Goal: Task Accomplishment & Management: Complete application form

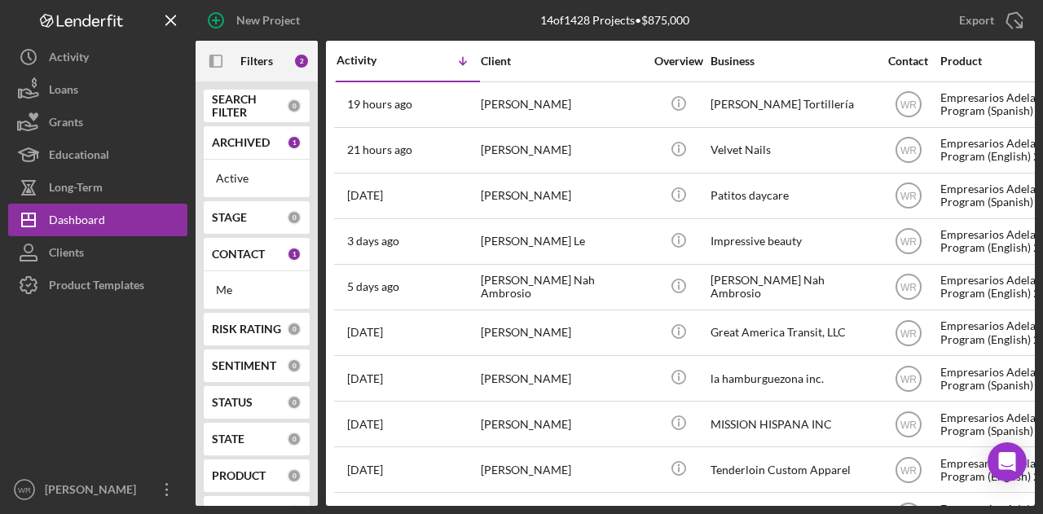
scroll to position [228, 0]
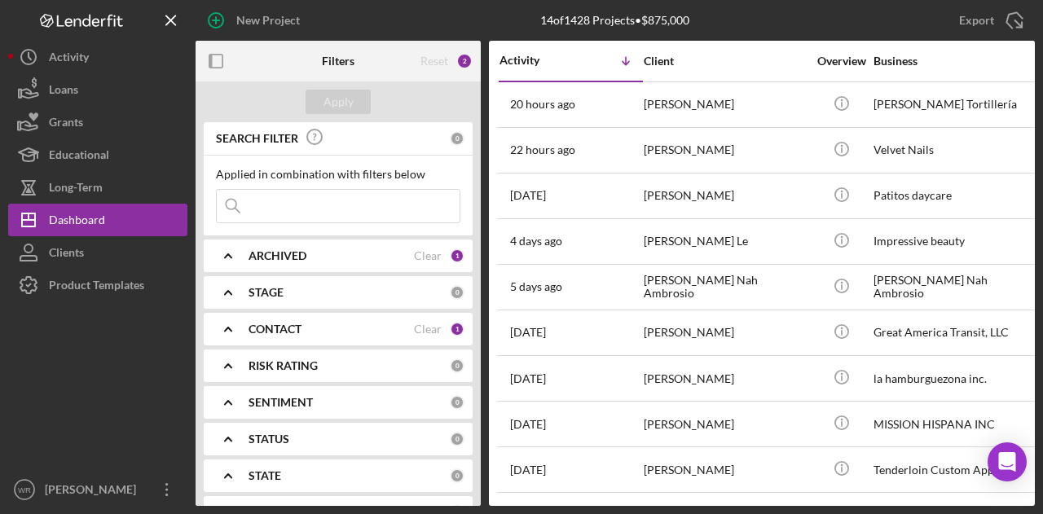
click at [196, 56] on div at bounding box center [216, 61] width 41 height 41
click at [213, 58] on icon "button" at bounding box center [216, 61] width 37 height 37
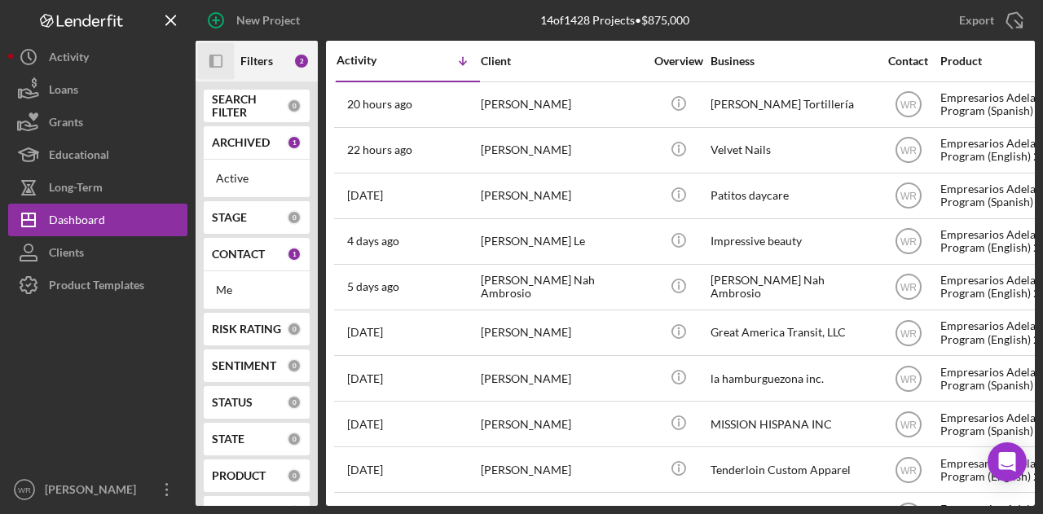
click at [213, 58] on icon "button" at bounding box center [211, 61] width 4 height 13
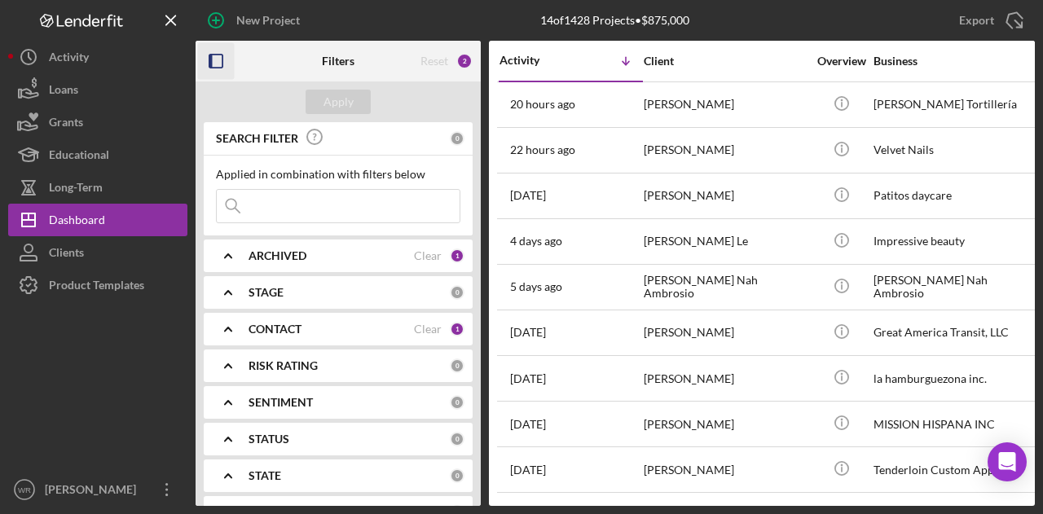
click at [213, 58] on icon "button" at bounding box center [216, 61] width 37 height 37
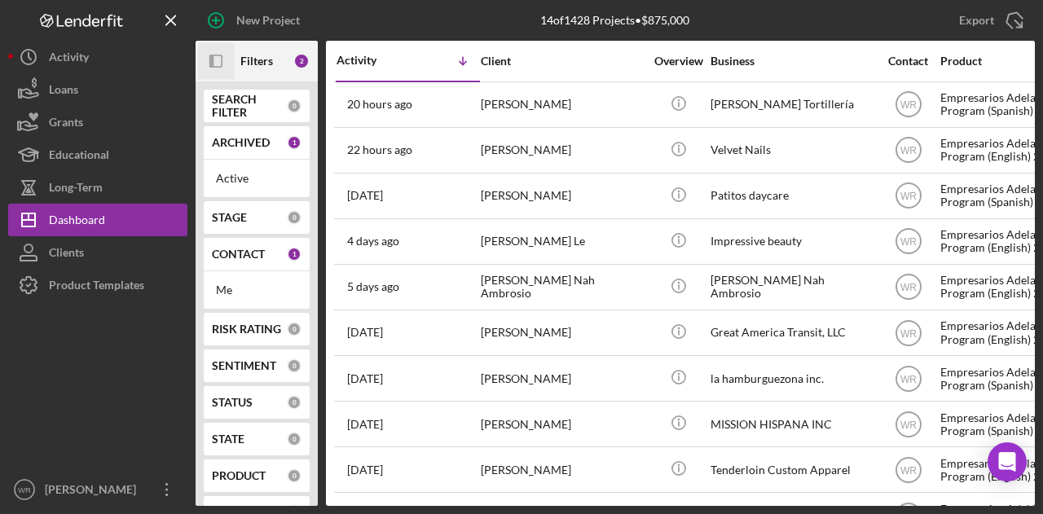
click at [227, 52] on icon "Icon/Panel Side Expand" at bounding box center [216, 61] width 37 height 37
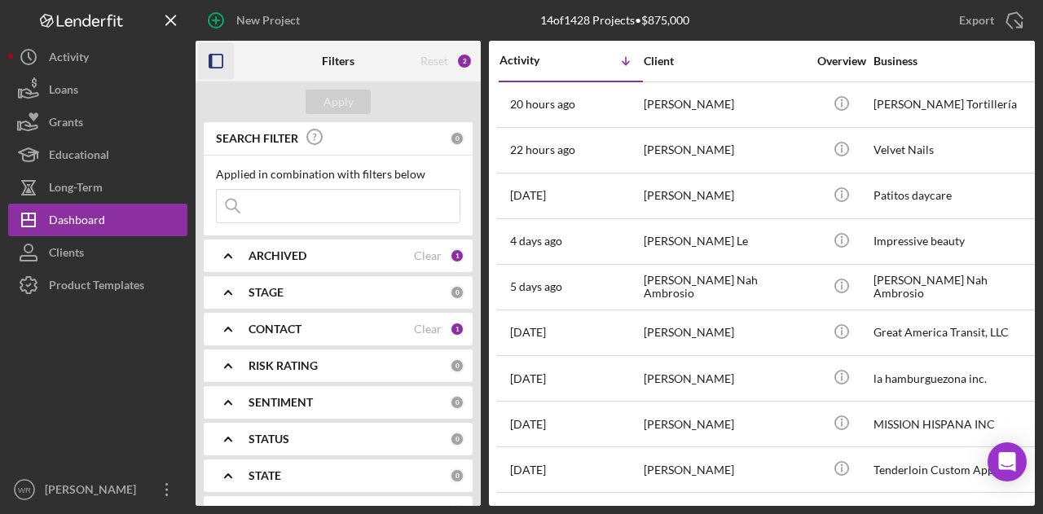
click at [289, 333] on b "CONTACT" at bounding box center [275, 329] width 53 height 13
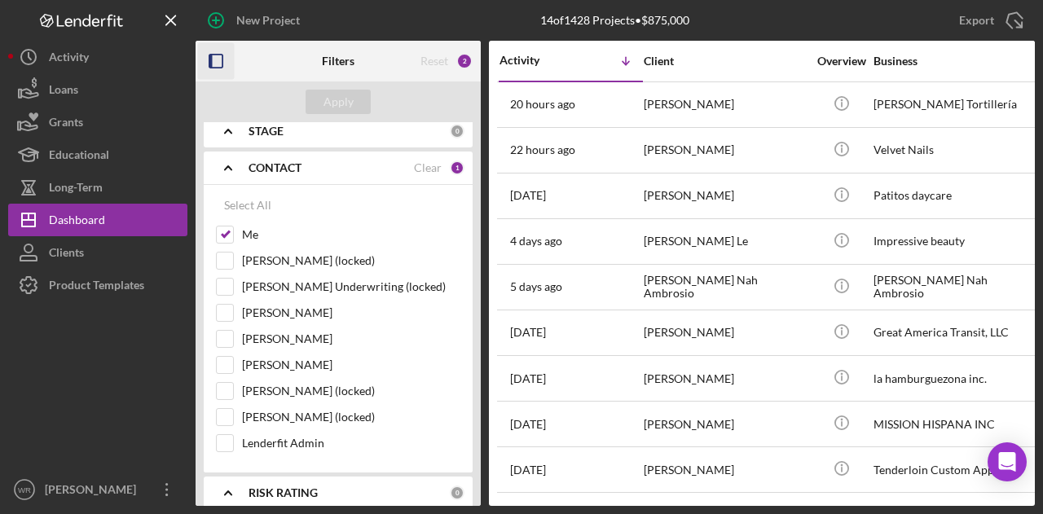
scroll to position [163, 0]
click at [285, 356] on label "Gloria Murillo" at bounding box center [351, 363] width 218 height 16
click at [233, 356] on input "Gloria Murillo" at bounding box center [225, 363] width 16 height 16
checkbox input "true"
click at [342, 111] on div "Apply" at bounding box center [339, 102] width 30 height 24
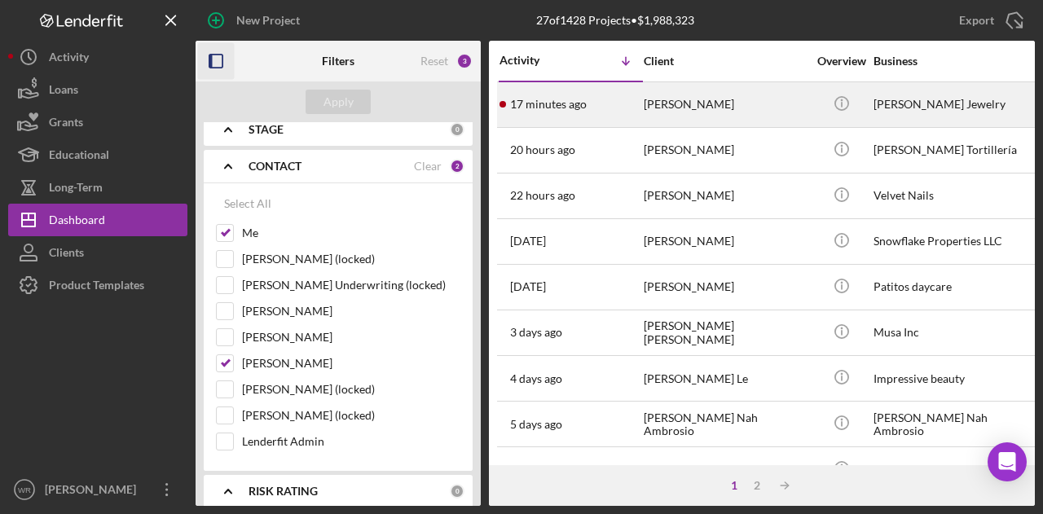
click at [708, 113] on div "[PERSON_NAME]" at bounding box center [725, 104] width 163 height 43
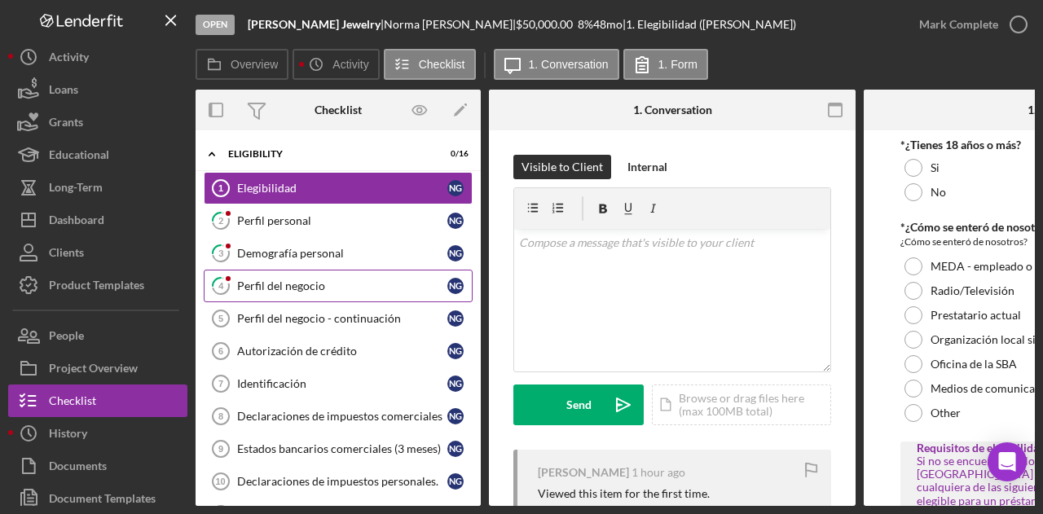
click at [388, 287] on div "Perfil del negocio" at bounding box center [342, 286] width 210 height 13
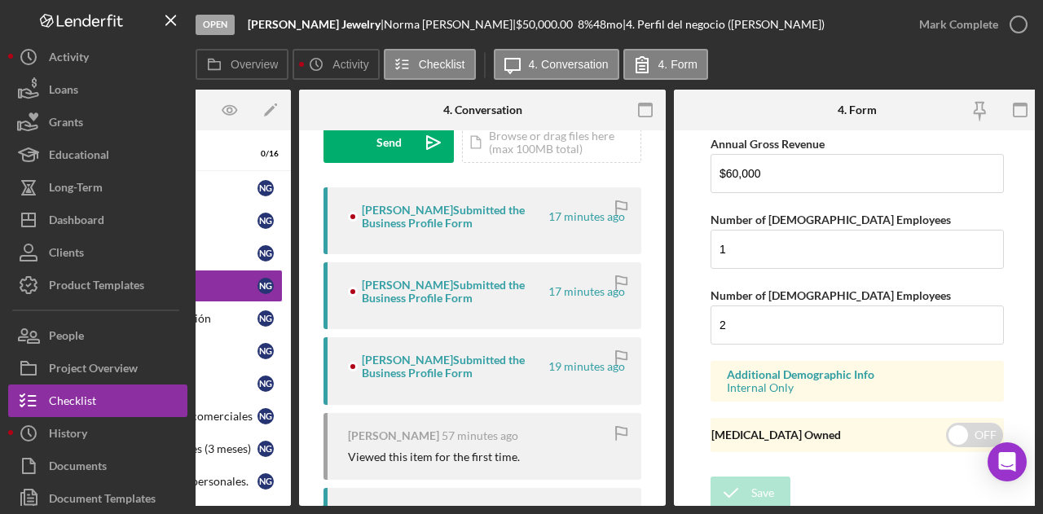
scroll to position [326, 0]
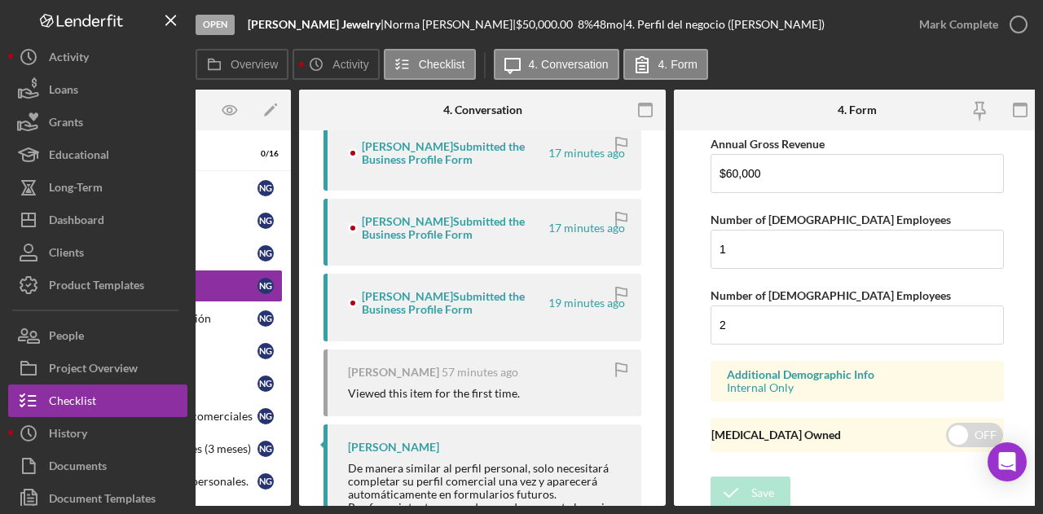
drag, startPoint x: 657, startPoint y: 506, endPoint x: 401, endPoint y: 513, distance: 256.0
click at [401, 513] on div "Open Norma Padel Jewelry | Norma Galvan de Padelford | $50,000.00 8 % 48 mo | 4…" at bounding box center [521, 257] width 1043 height 514
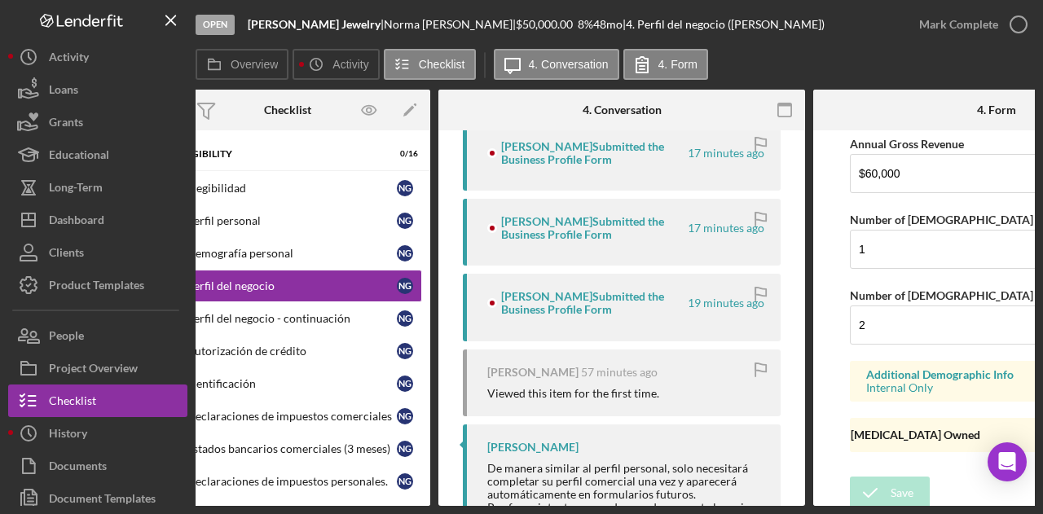
scroll to position [0, 0]
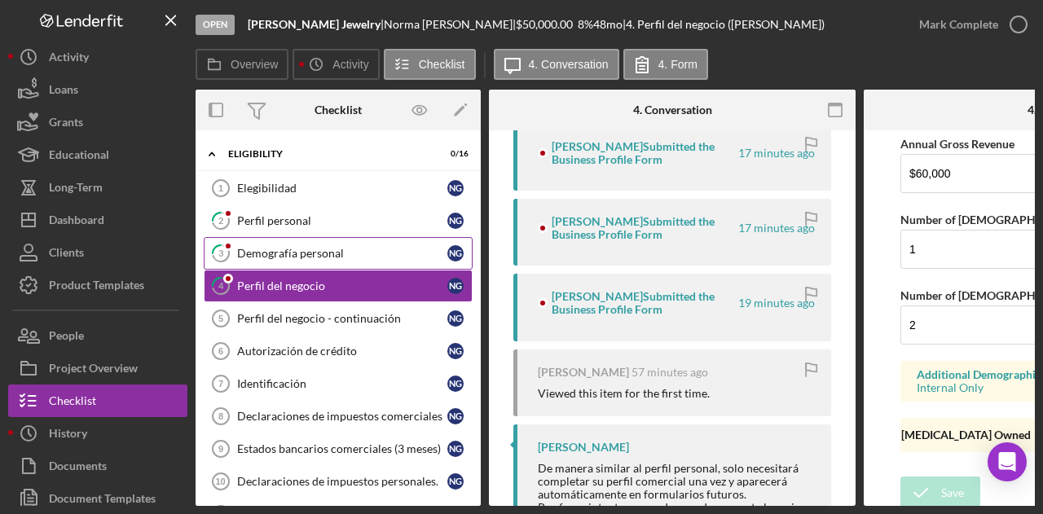
click at [282, 247] on div "Demografía personal" at bounding box center [342, 253] width 210 height 13
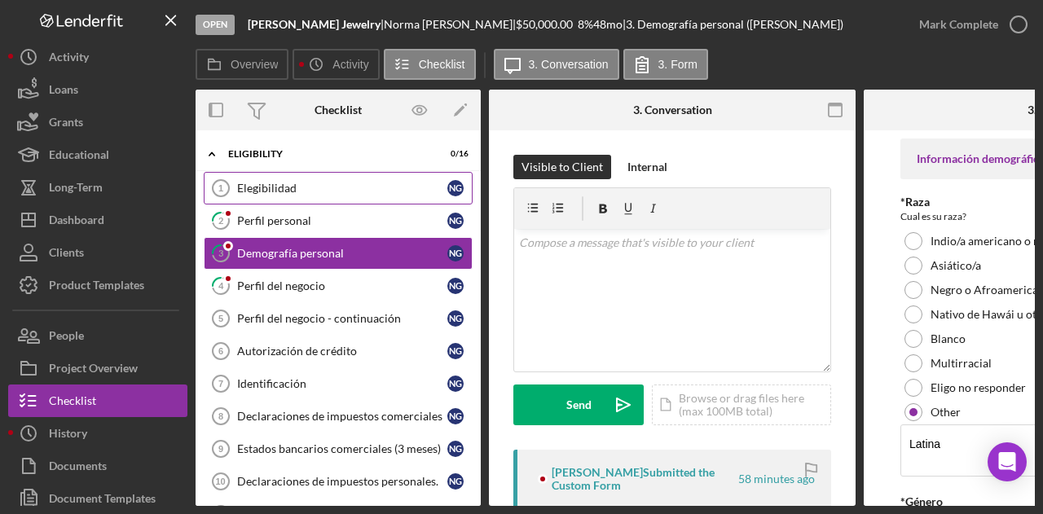
click at [308, 201] on link "Elegibilidad 1 Elegibilidad N G" at bounding box center [338, 188] width 269 height 33
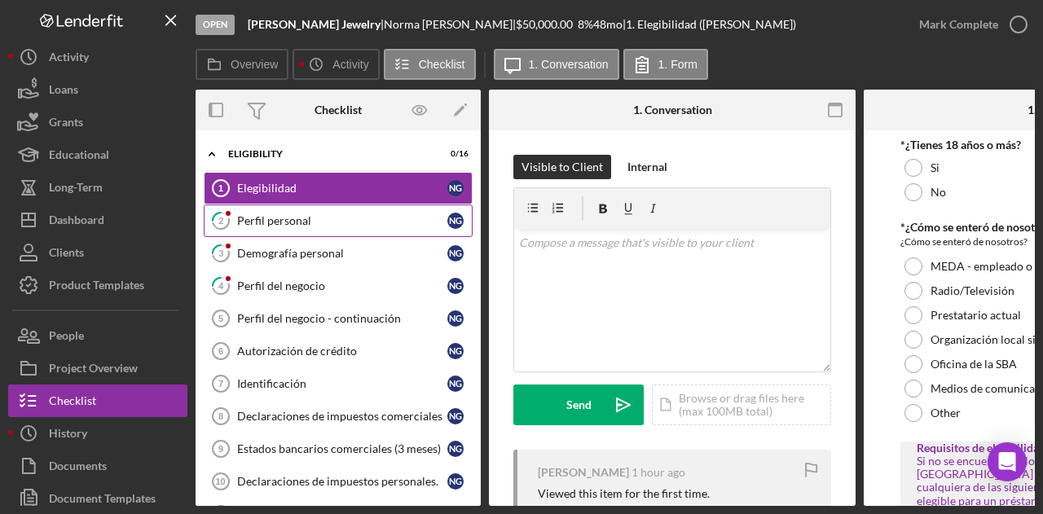
click at [309, 211] on link "2 Perfil personal N G" at bounding box center [338, 221] width 269 height 33
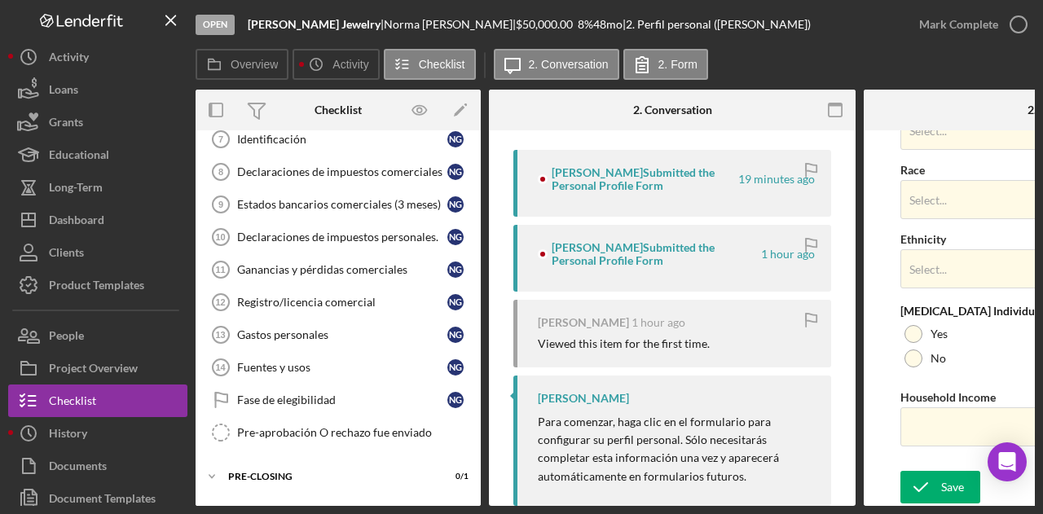
scroll to position [350, 0]
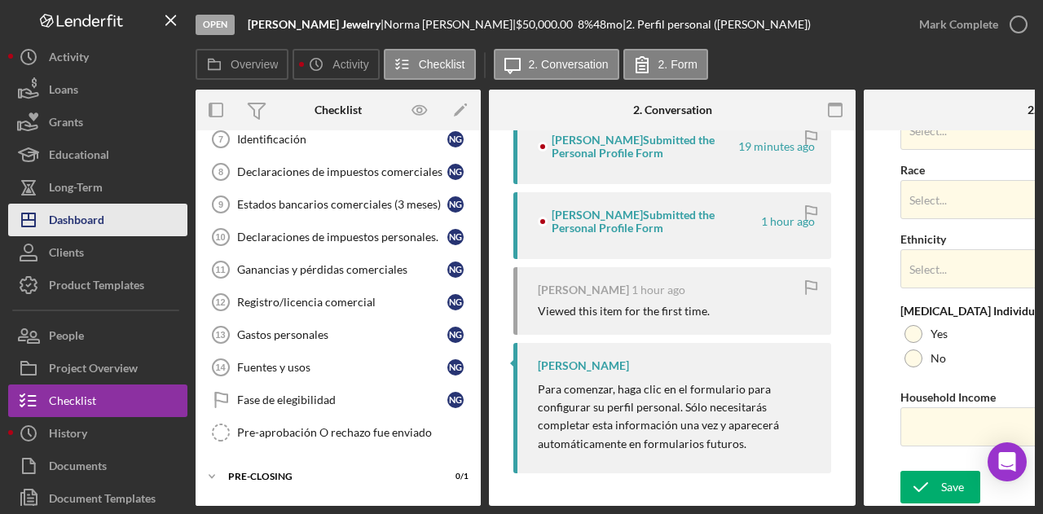
click at [108, 221] on button "Icon/Dashboard Dashboard" at bounding box center [97, 220] width 179 height 33
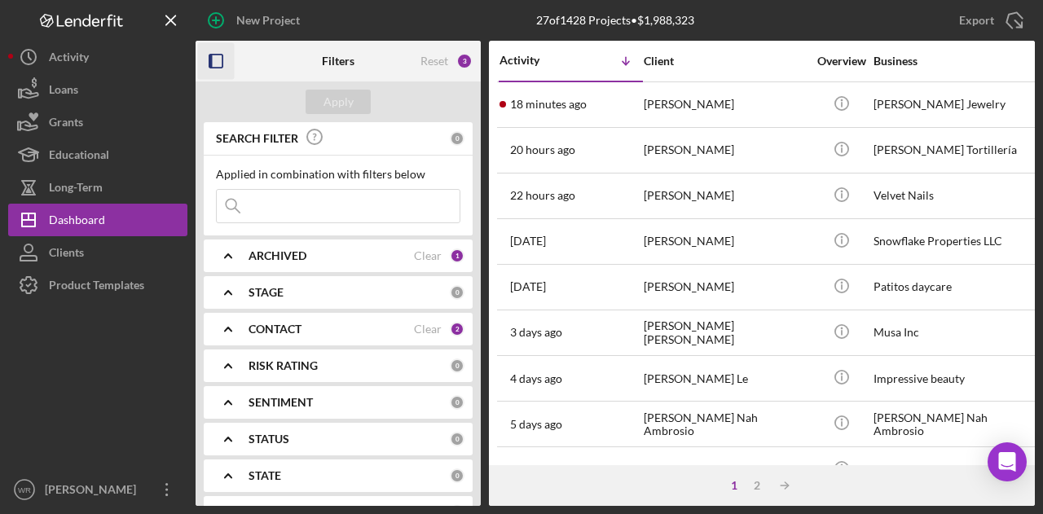
click at [211, 49] on icon "button" at bounding box center [216, 61] width 37 height 37
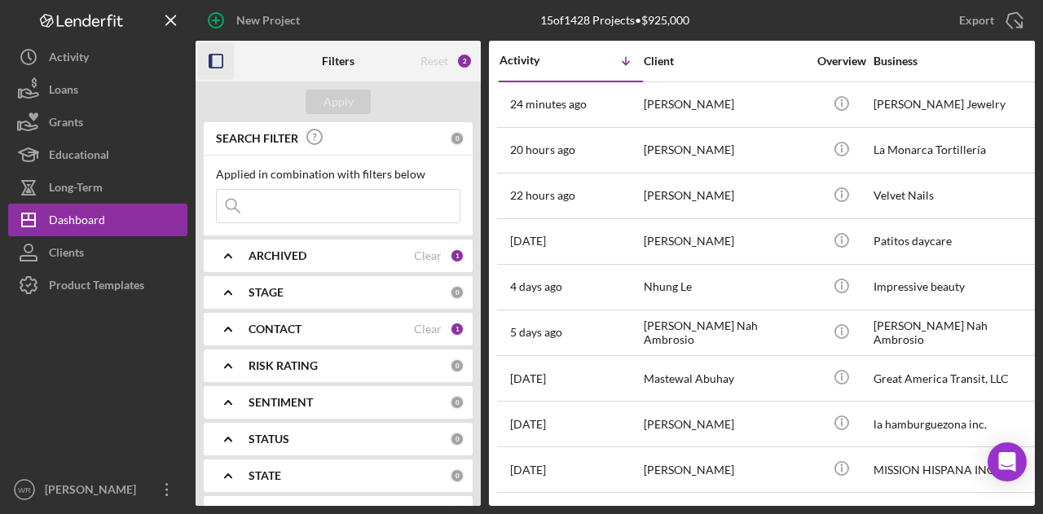
click at [208, 57] on icon "button" at bounding box center [216, 61] width 37 height 37
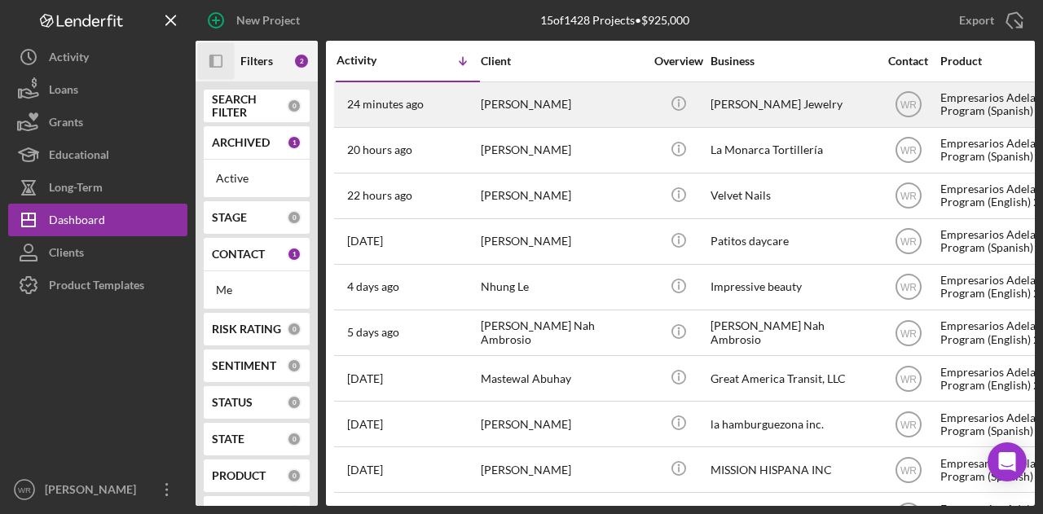
click at [585, 109] on div "[PERSON_NAME]" at bounding box center [562, 104] width 163 height 43
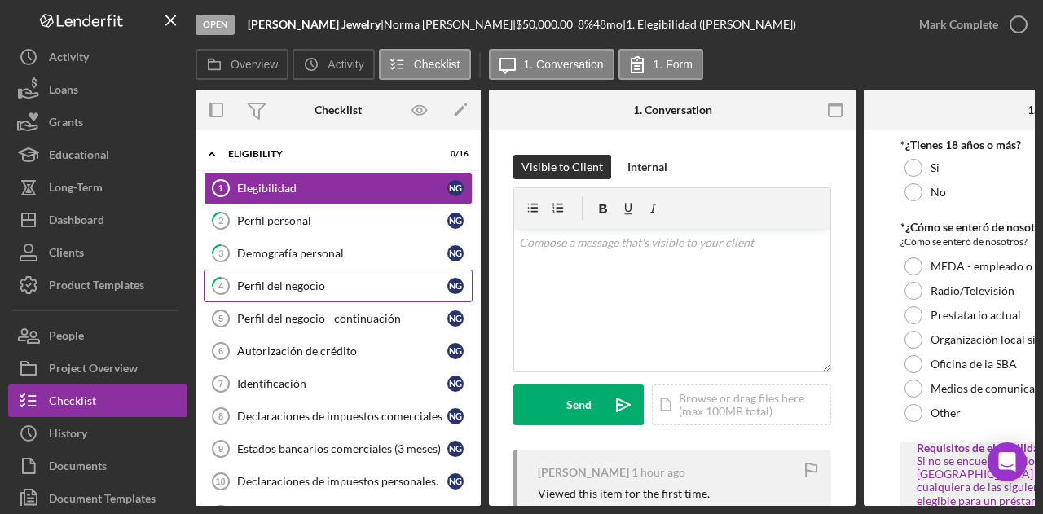
click at [358, 274] on link "4 Perfil del negocio N G" at bounding box center [338, 286] width 269 height 33
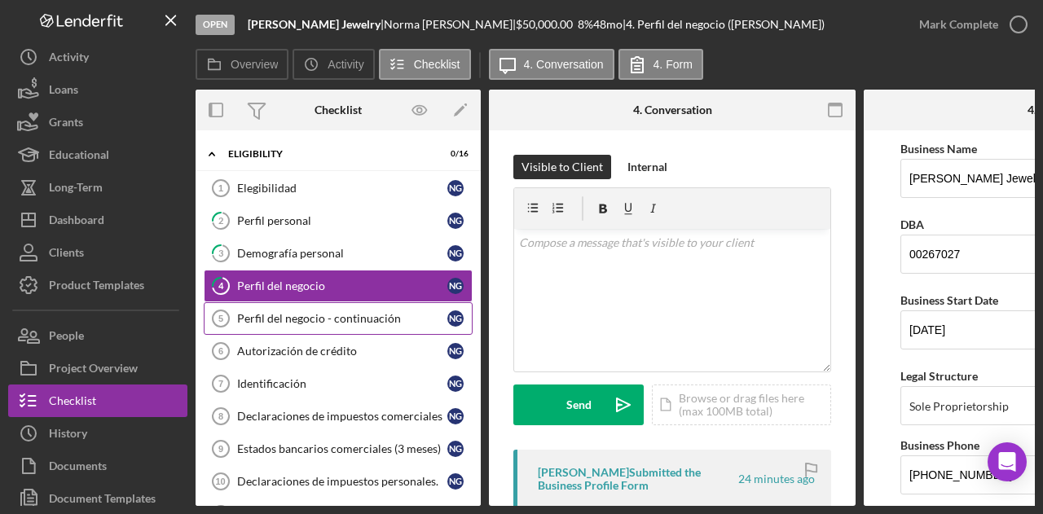
click at [311, 319] on div "Perfil del negocio - continuación" at bounding box center [342, 318] width 210 height 13
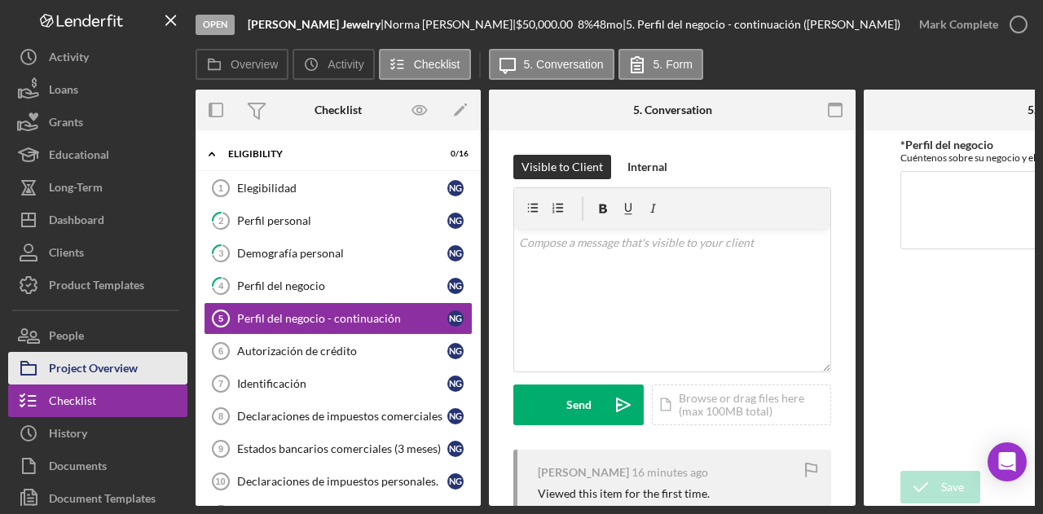
click at [98, 367] on div "Project Overview" at bounding box center [93, 370] width 89 height 37
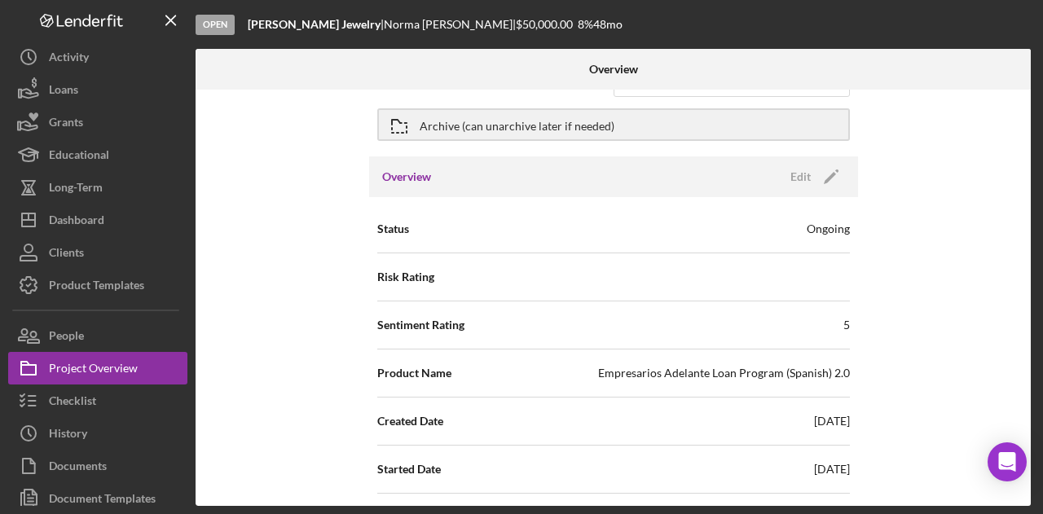
scroll to position [245, 0]
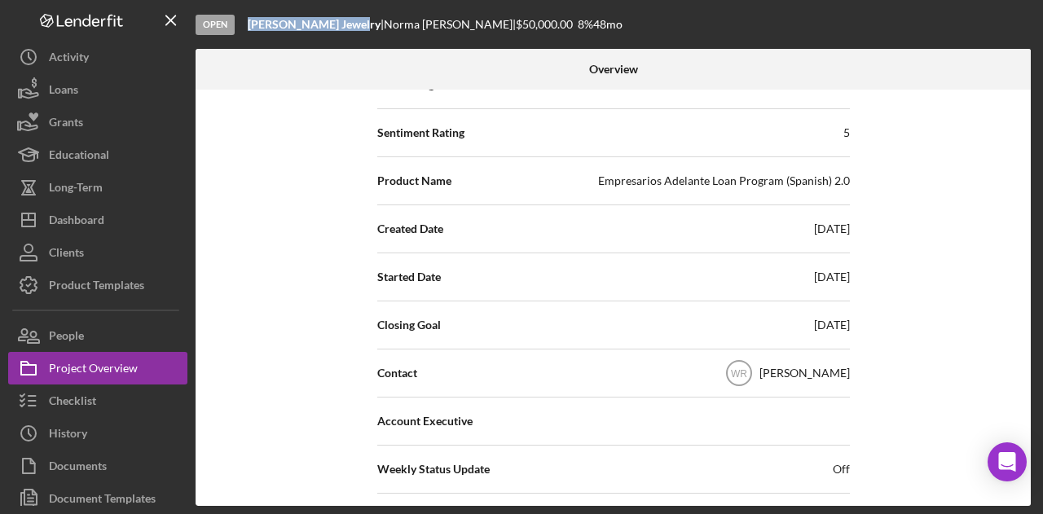
drag, startPoint x: 355, startPoint y: 29, endPoint x: 248, endPoint y: 24, distance: 107.7
click at [248, 24] on b "[PERSON_NAME] Jewelry" at bounding box center [314, 24] width 133 height 14
copy b "[PERSON_NAME] Jewelry"
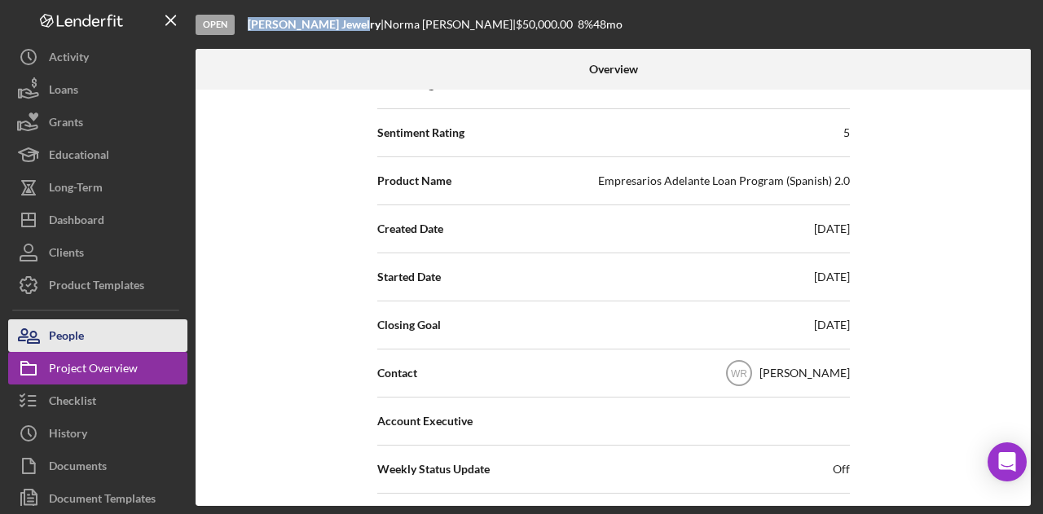
click at [107, 344] on button "People" at bounding box center [97, 336] width 179 height 33
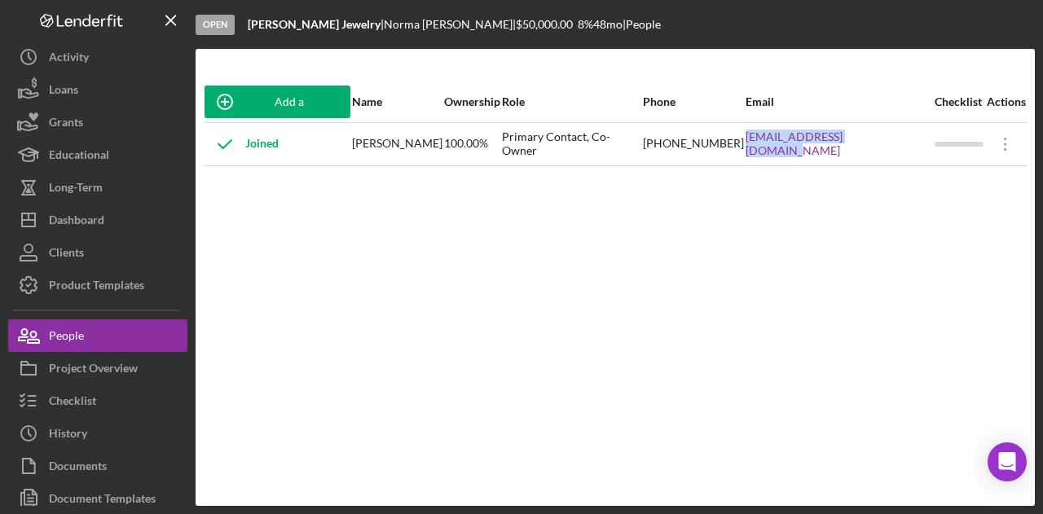
drag, startPoint x: 787, startPoint y: 156, endPoint x: 928, endPoint y: 159, distance: 141.1
click at [928, 159] on tr "Joined Norma Galvan de Padelford 100.00% Primary Contact, Co-Owner (415) 605-61…" at bounding box center [615, 143] width 823 height 43
copy tr "soynormapadel@gmail.com"
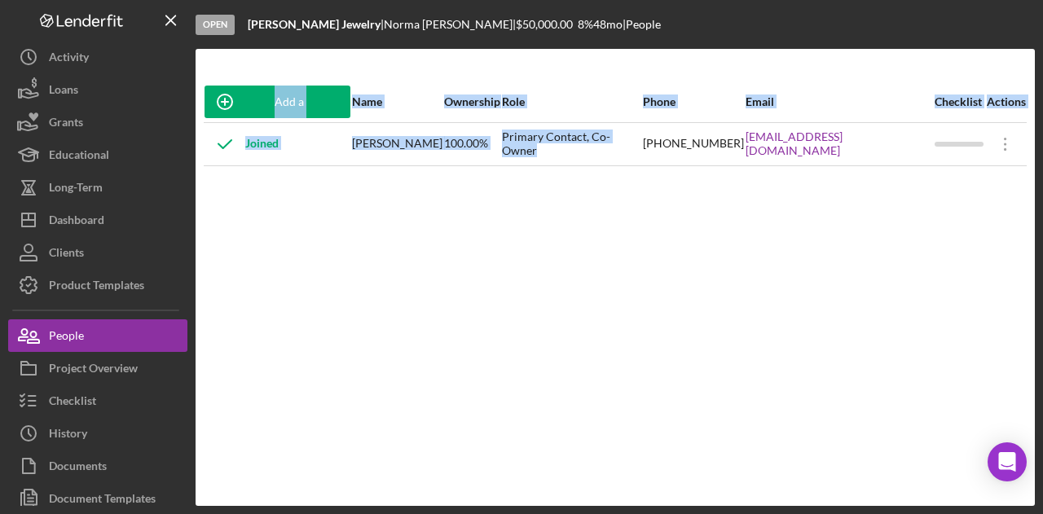
drag, startPoint x: 725, startPoint y: 166, endPoint x: 779, endPoint y: 179, distance: 55.2
click at [779, 179] on div "Add a Participant Name Ownership Role Phone Email Checklist Actions Joined Norm…" at bounding box center [616, 278] width 840 height 392
click at [744, 156] on div "(415) 605-6177" at bounding box center [693, 144] width 101 height 41
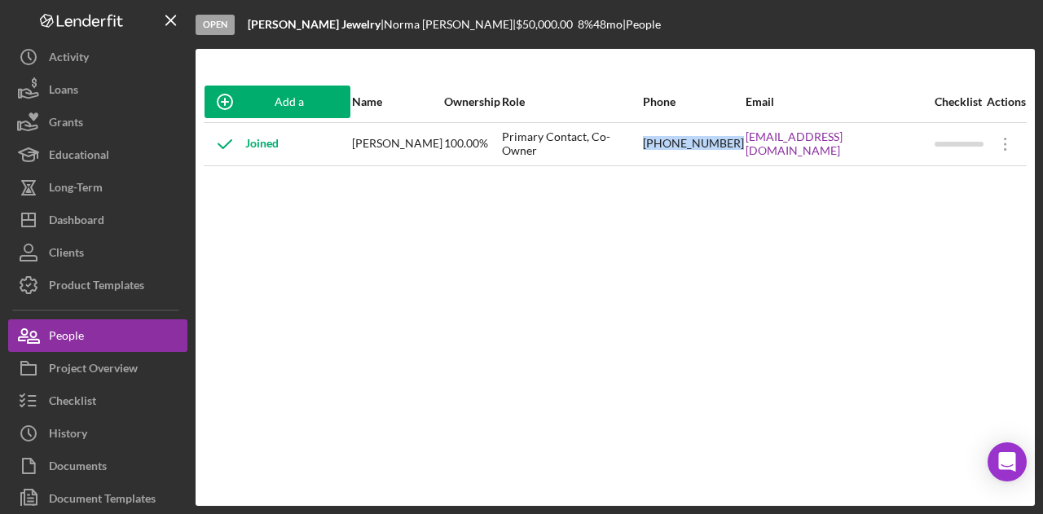
drag, startPoint x: 785, startPoint y: 147, endPoint x: 703, endPoint y: 146, distance: 81.5
click at [703, 146] on td "(415) 605-6177" at bounding box center [693, 143] width 103 height 43
copy div "(415) 605-6177"
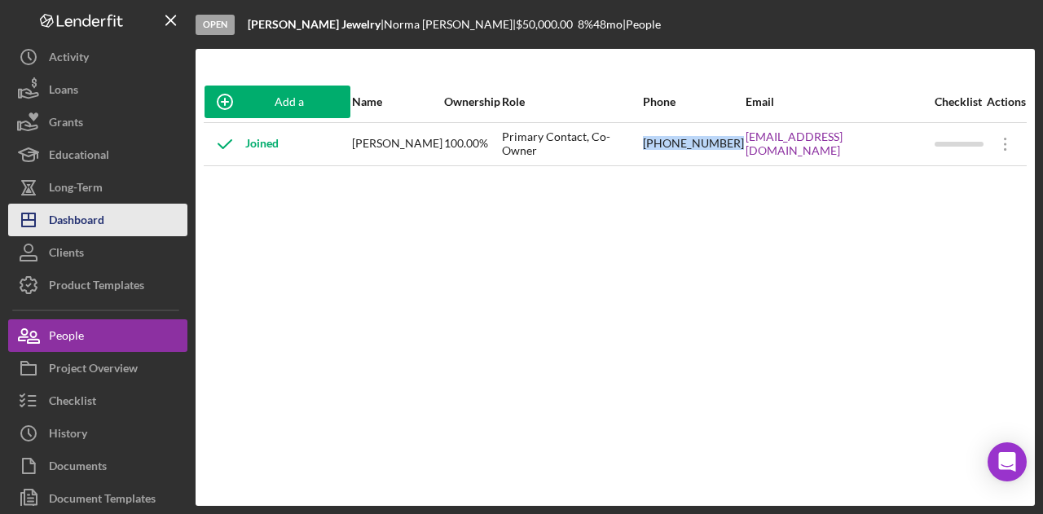
click at [138, 228] on button "Icon/Dashboard Dashboard" at bounding box center [97, 220] width 179 height 33
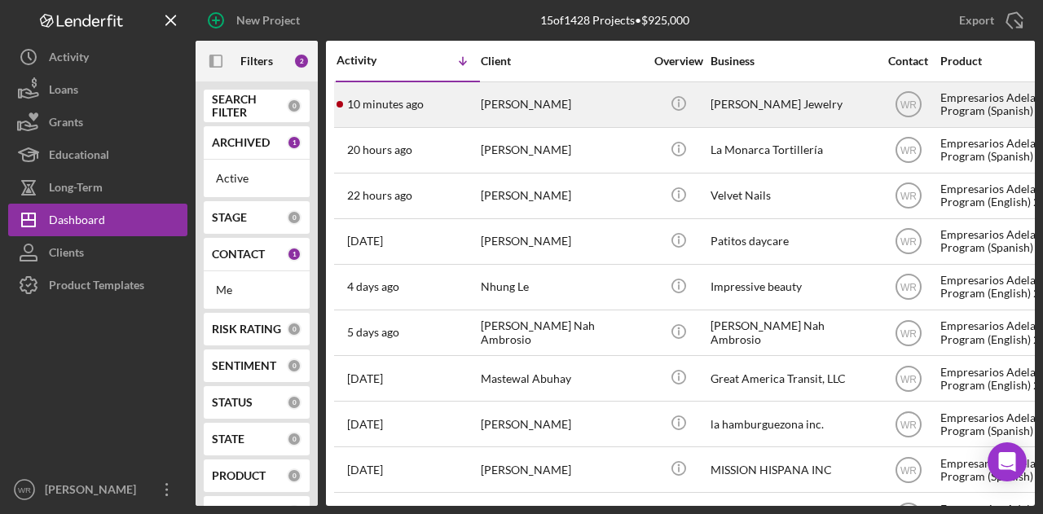
click at [471, 102] on div "10 minutes ago Norma Galvan de Padelford" at bounding box center [408, 104] width 143 height 43
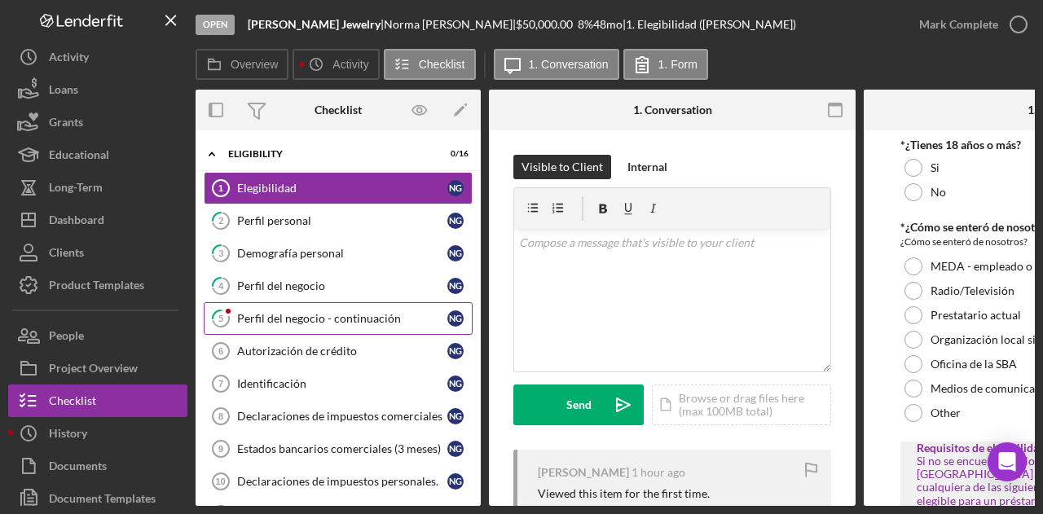
click at [329, 318] on div "Perfil del negocio - continuación" at bounding box center [342, 318] width 210 height 13
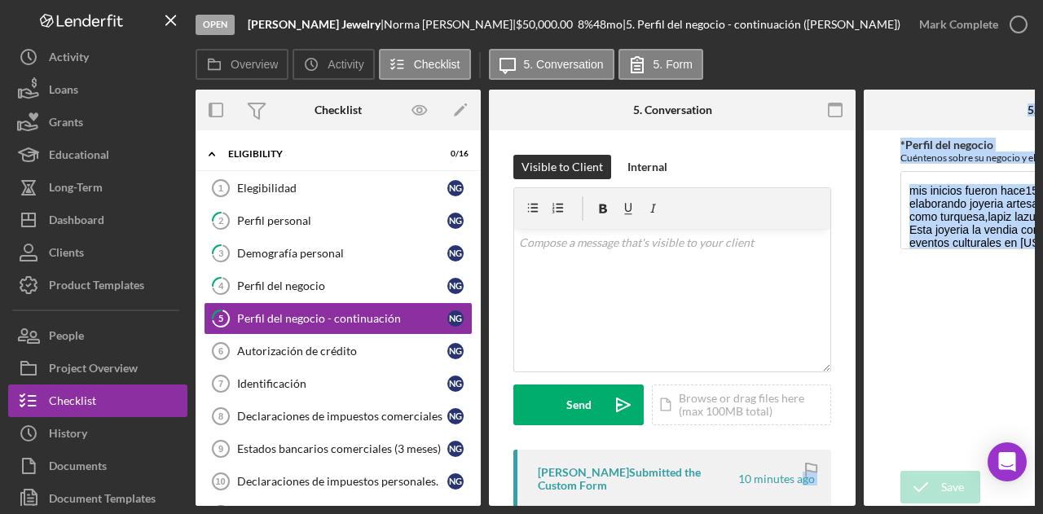
drag, startPoint x: 796, startPoint y: 501, endPoint x: 867, endPoint y: 510, distance: 72.4
click at [867, 510] on div "Open Norma Padel Jewelry | Norma Galvan de Padelford | $50,000.00 8 % 48 mo | 5…" at bounding box center [521, 257] width 1043 height 514
click at [890, 399] on form "*Perfil del negocio Cuéntenos sobre su negocio y el motivo de su solicitud de p…" at bounding box center [1047, 318] width 367 height 376
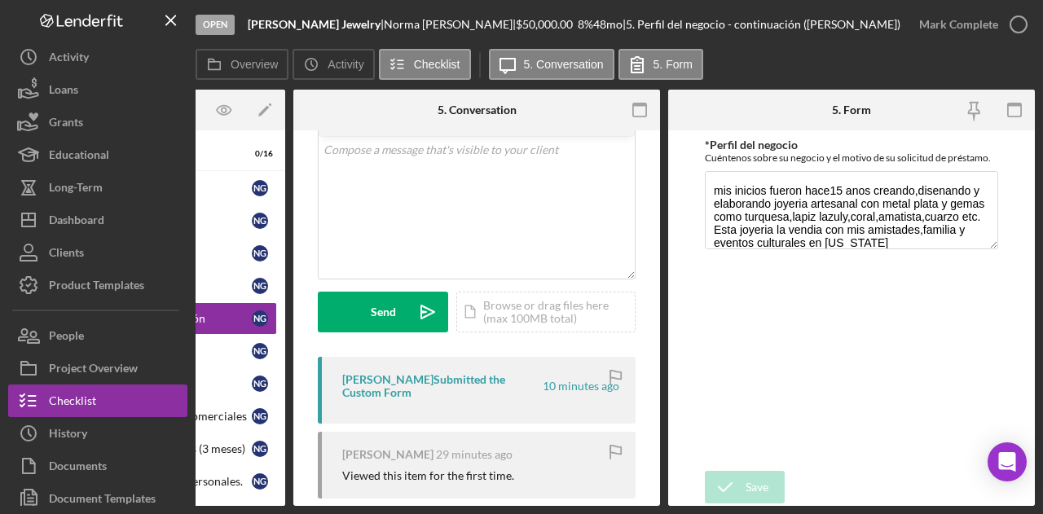
scroll to position [227, 0]
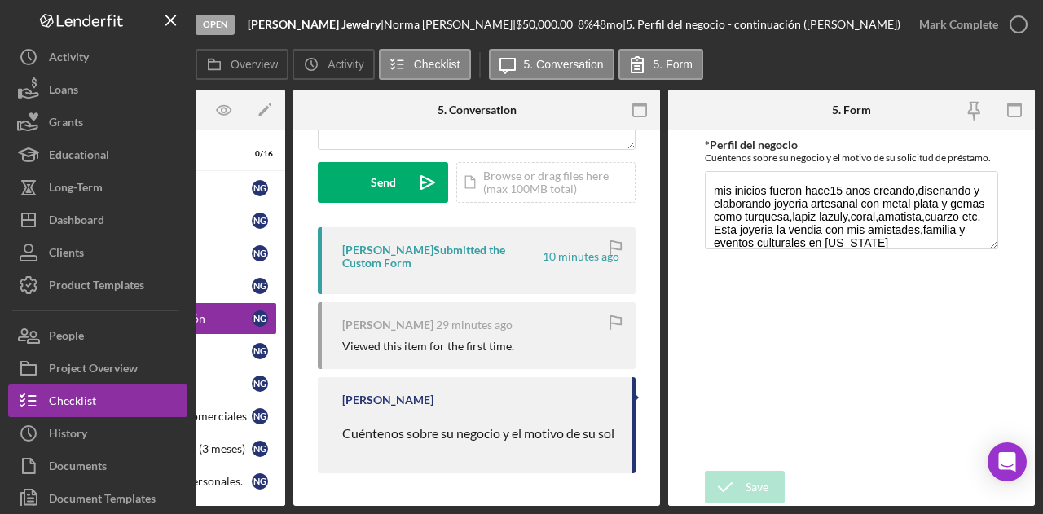
click at [337, 508] on div "Open Norma Padel Jewelry | Norma Galvan de Padelford | $50,000.00 8 % 48 mo | 5…" at bounding box center [521, 257] width 1043 height 514
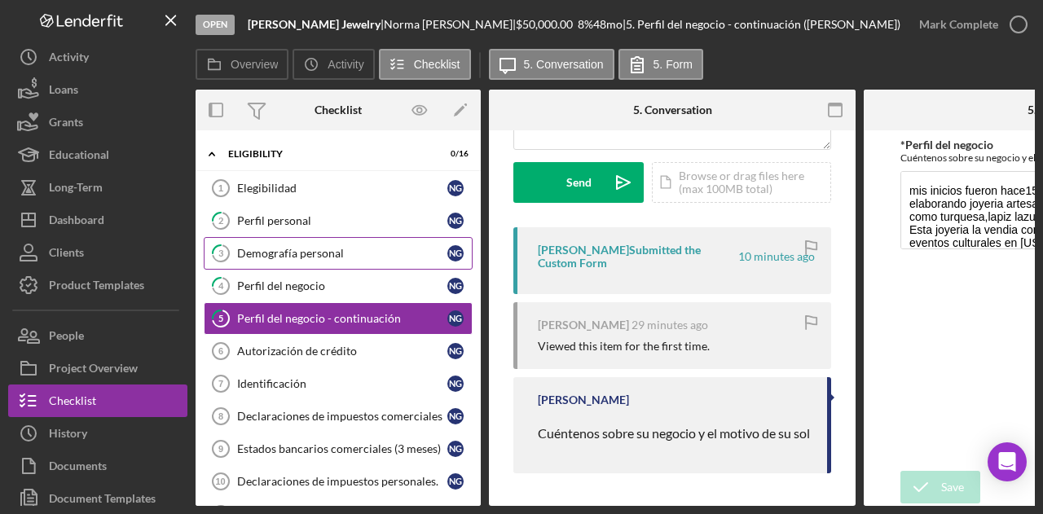
click at [308, 262] on link "3 Demografía personal N G" at bounding box center [338, 253] width 269 height 33
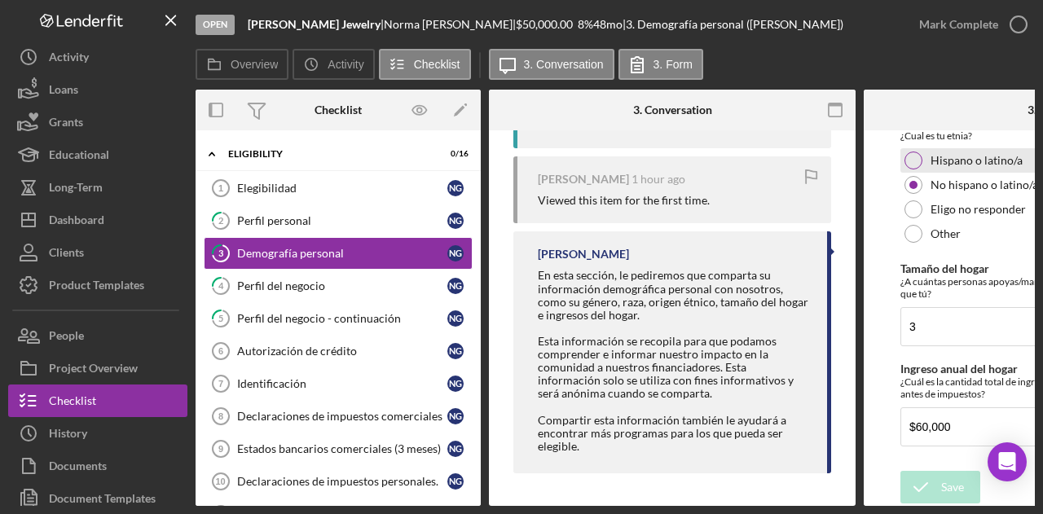
scroll to position [580, 0]
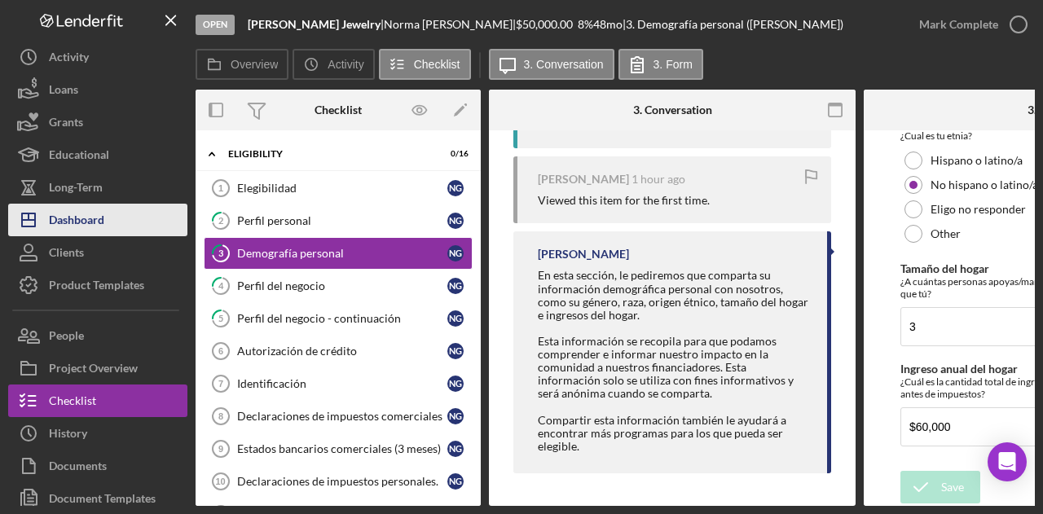
click at [153, 232] on button "Icon/Dashboard Dashboard" at bounding box center [97, 220] width 179 height 33
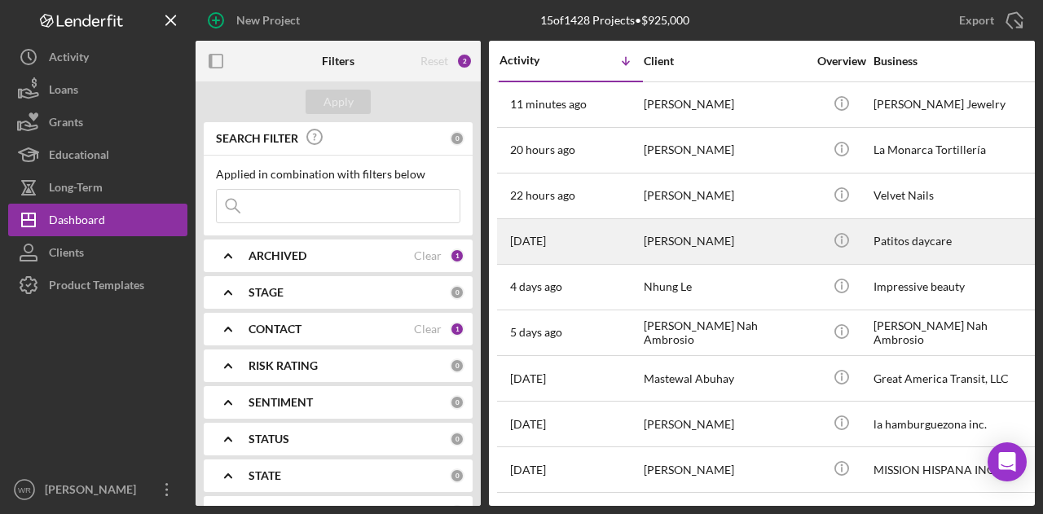
click at [704, 252] on div "[PERSON_NAME]" at bounding box center [725, 241] width 163 height 43
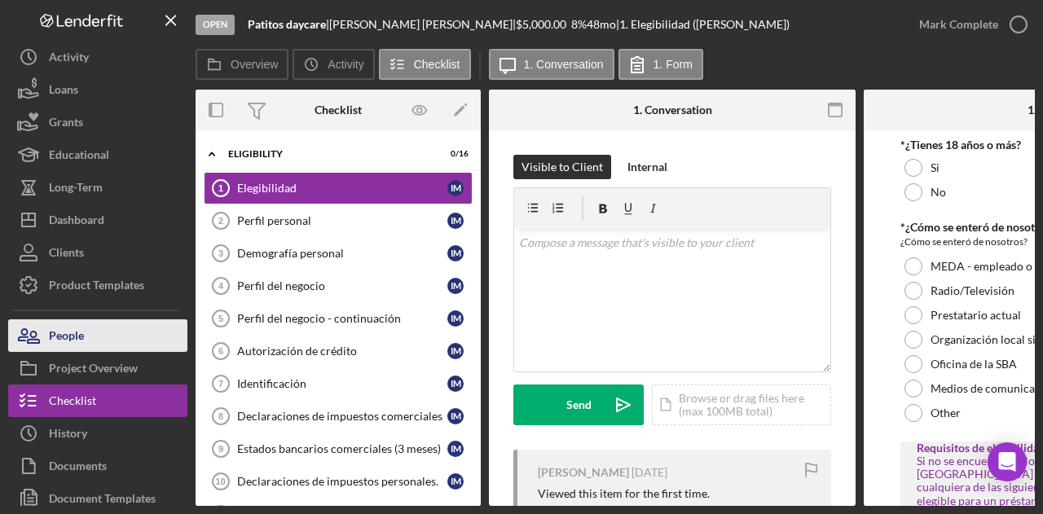
click at [131, 325] on button "People" at bounding box center [97, 336] width 179 height 33
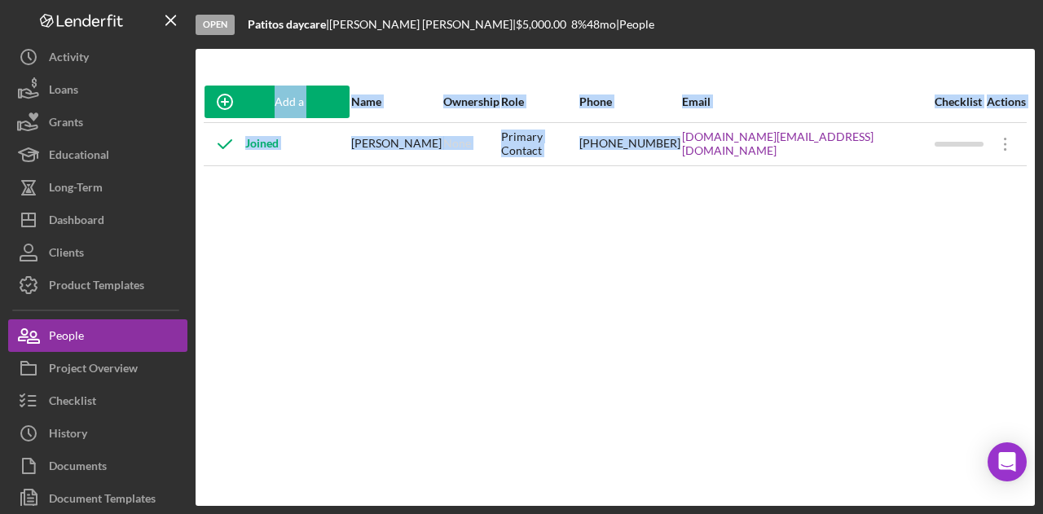
drag, startPoint x: 758, startPoint y: 162, endPoint x: 882, endPoint y: 177, distance: 124.8
click at [882, 177] on div "Add a Participant Name Ownership Role Phone Email Checklist Actions Joined Irma…" at bounding box center [616, 278] width 840 height 392
copy table "Add a Participant Name Ownership Role Phone Email Checklist Actions Joined Irma…"
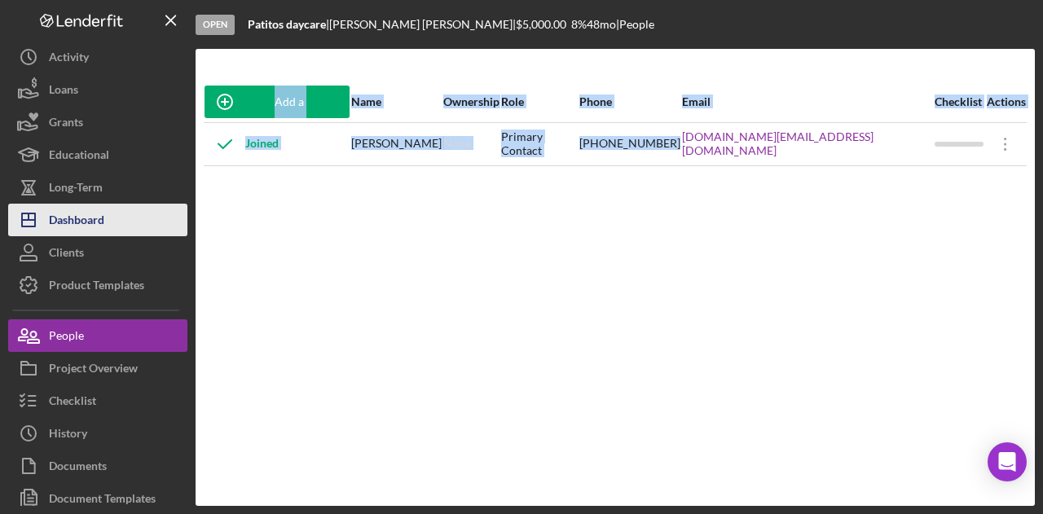
click at [122, 210] on button "Icon/Dashboard Dashboard" at bounding box center [97, 220] width 179 height 33
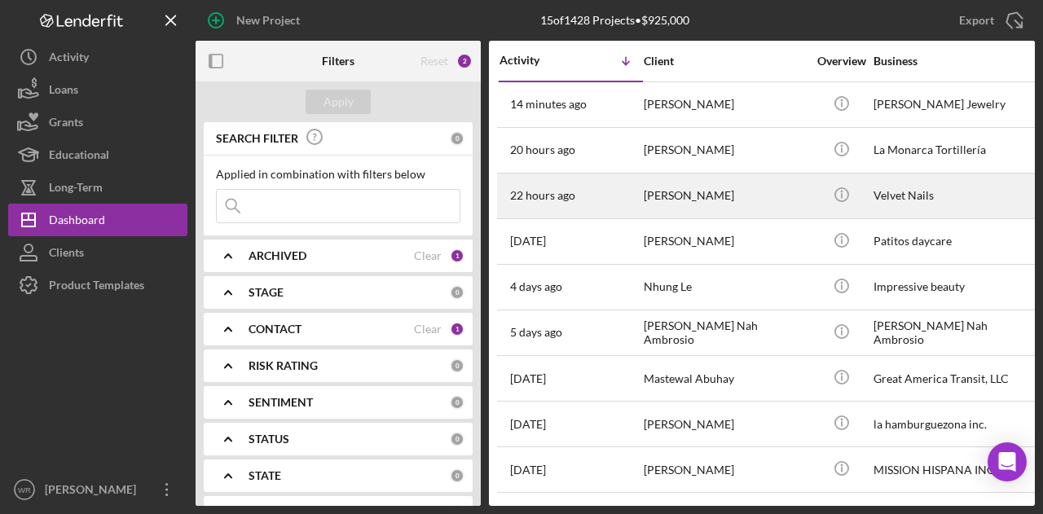
click at [692, 188] on div "[PERSON_NAME]" at bounding box center [725, 195] width 163 height 43
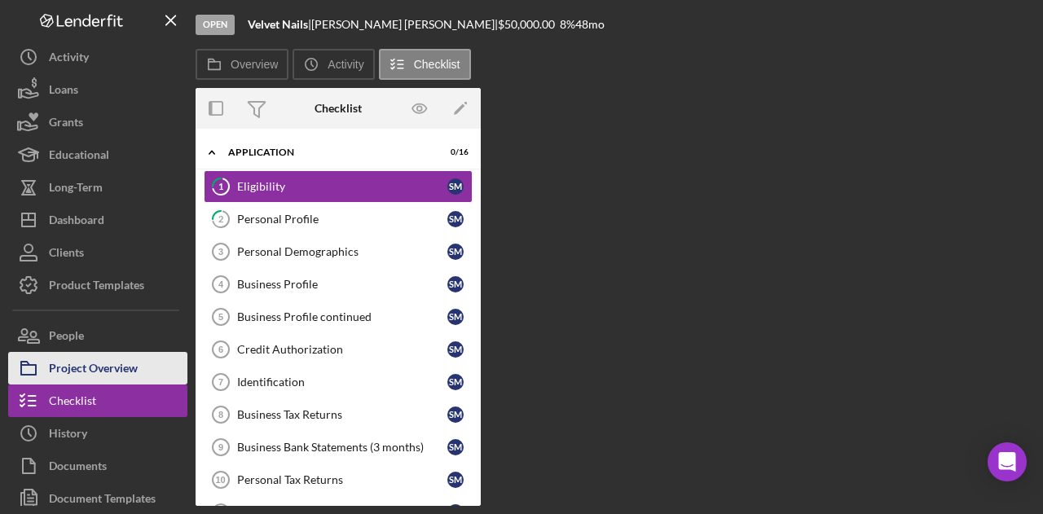
click at [135, 369] on div "Project Overview" at bounding box center [93, 370] width 89 height 37
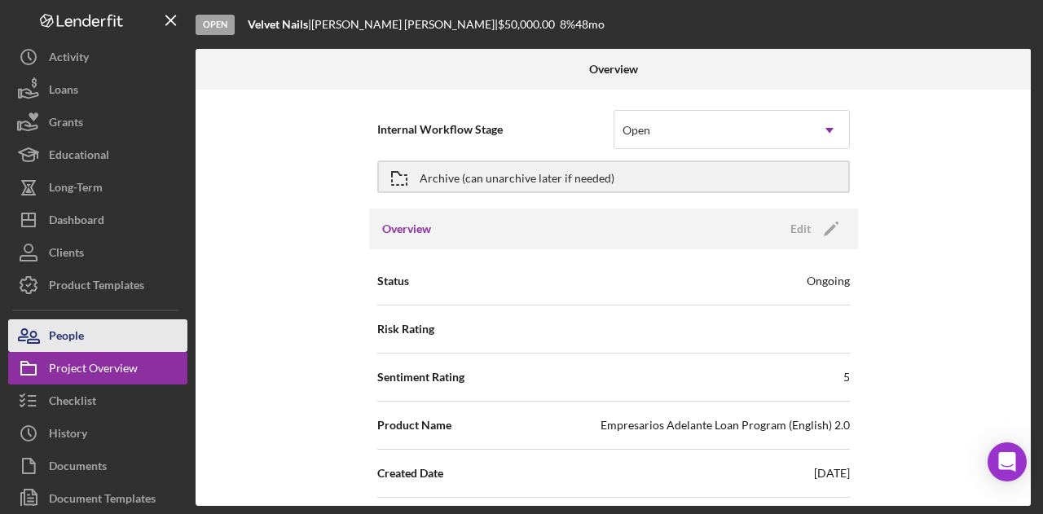
click at [135, 337] on button "People" at bounding box center [97, 336] width 179 height 33
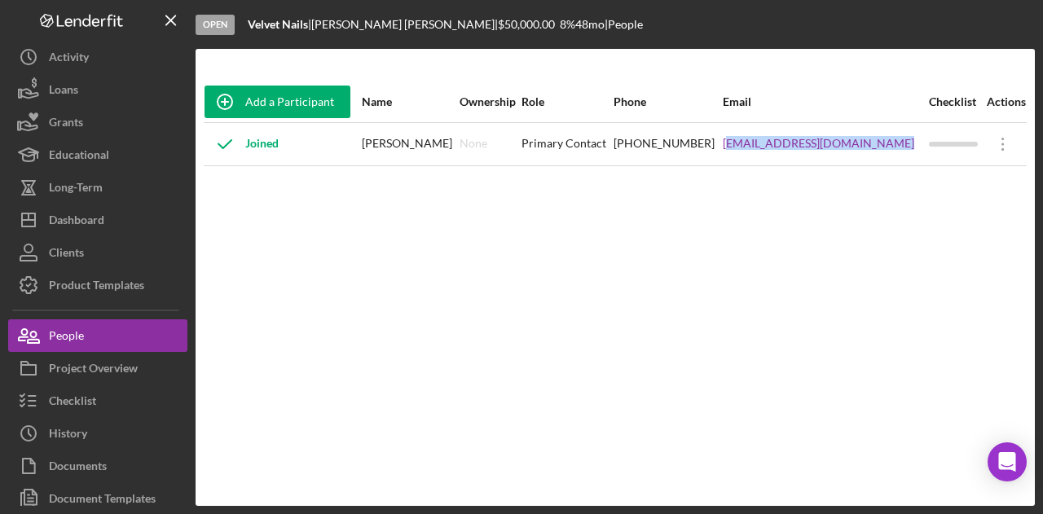
drag, startPoint x: 774, startPoint y: 153, endPoint x: 910, endPoint y: 161, distance: 135.6
click at [910, 161] on tr "Joined Susana Muniz None Primary Contact (415) 637-3399 susylove0@gmail.com Ico…" at bounding box center [615, 143] width 823 height 43
click at [864, 163] on div "susylove0@gmail.com" at bounding box center [825, 144] width 205 height 41
drag, startPoint x: 895, startPoint y: 154, endPoint x: 743, endPoint y: 161, distance: 151.8
click at [743, 161] on tr "Joined Susana Muniz None Primary Contact (415) 637-3399 susylove0@gmail.com Ico…" at bounding box center [615, 143] width 823 height 43
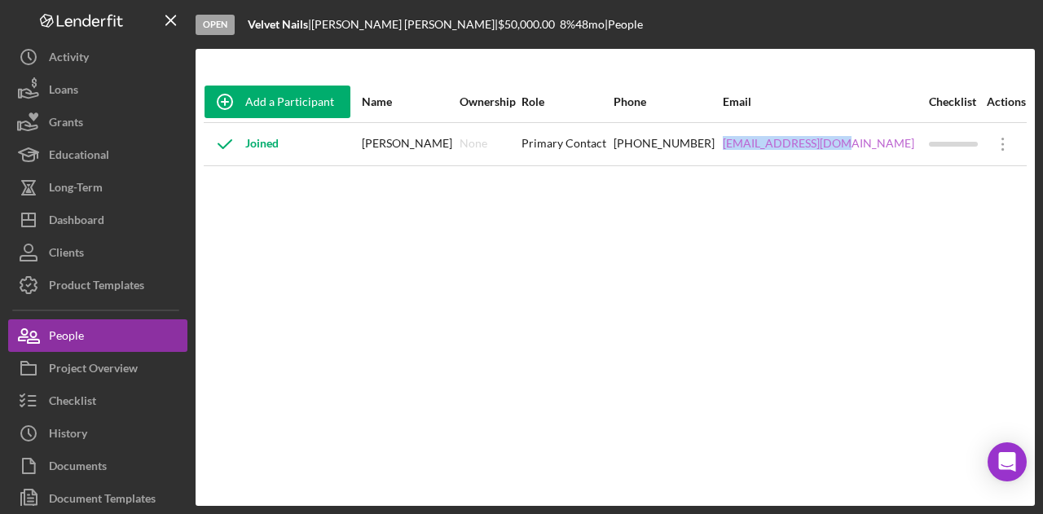
copy tr "susylove0@gmail.com"
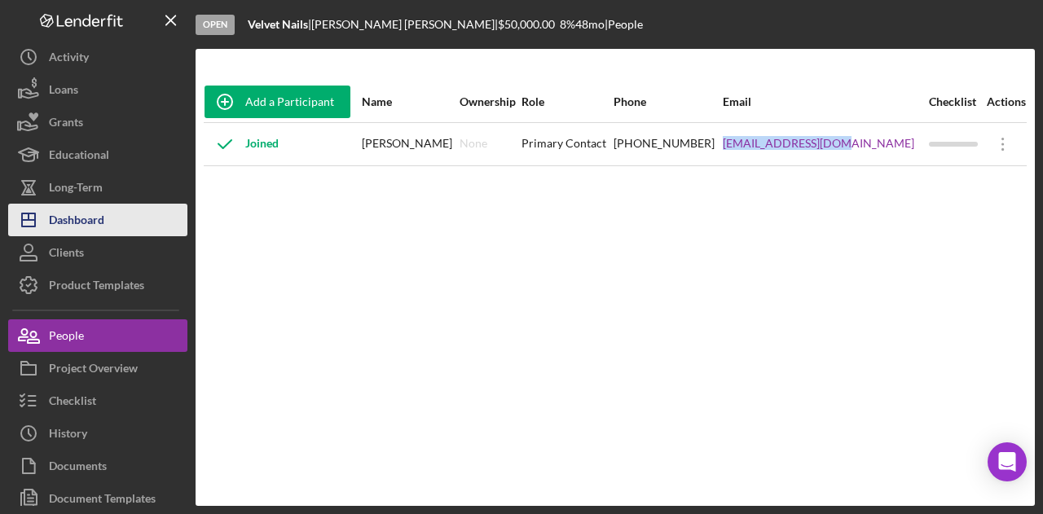
click at [104, 204] on div "Dashboard" at bounding box center [76, 222] width 55 height 37
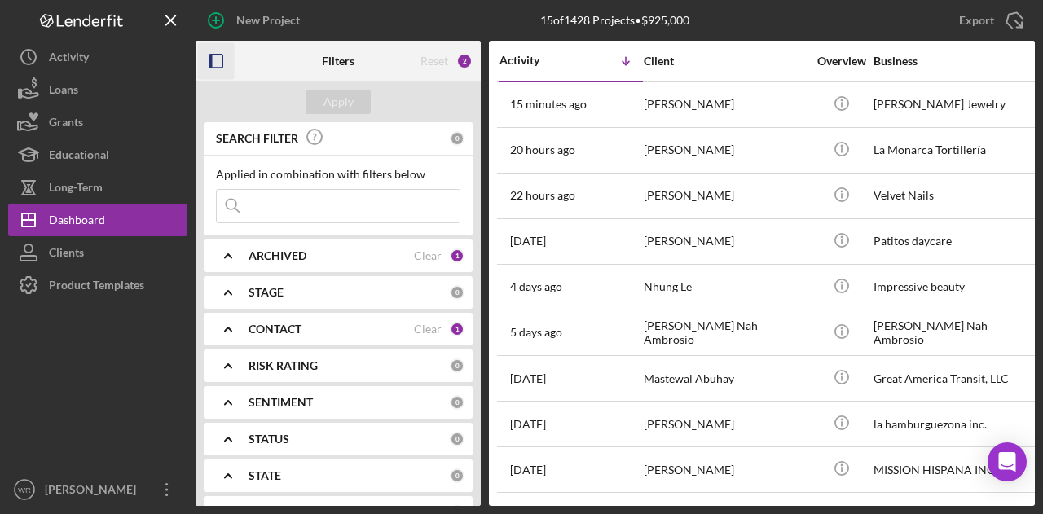
click at [225, 71] on icon "button" at bounding box center [216, 61] width 37 height 37
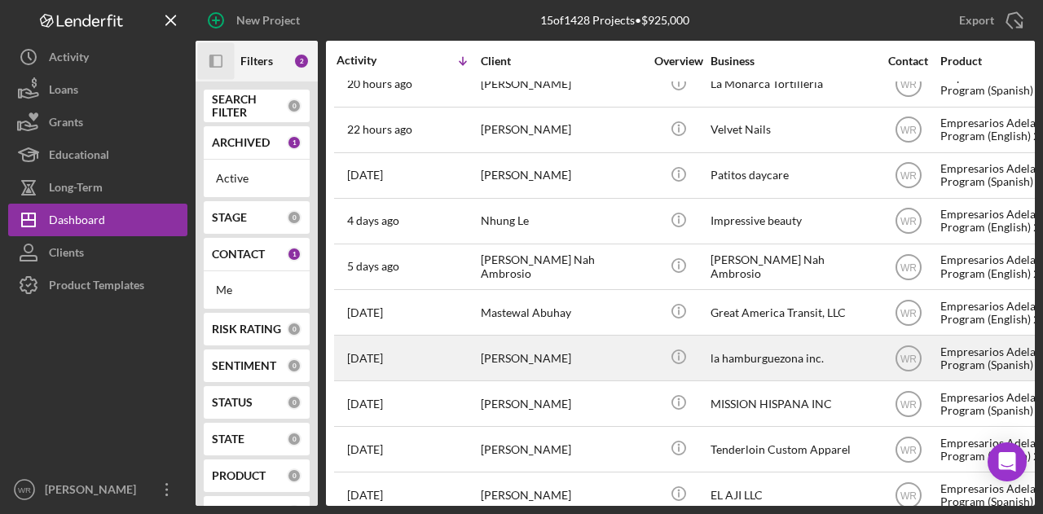
scroll to position [82, 0]
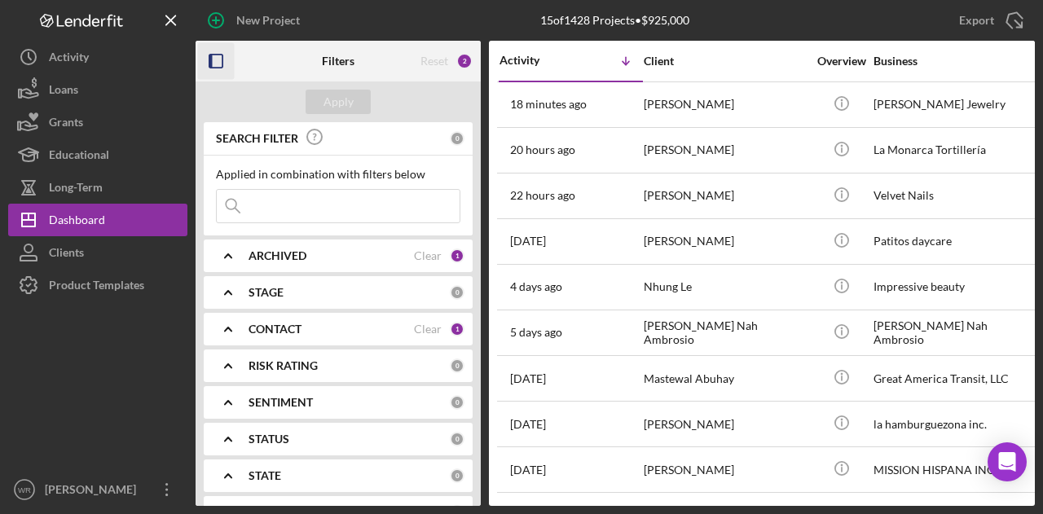
click at [217, 64] on icon "button" at bounding box center [216, 61] width 37 height 37
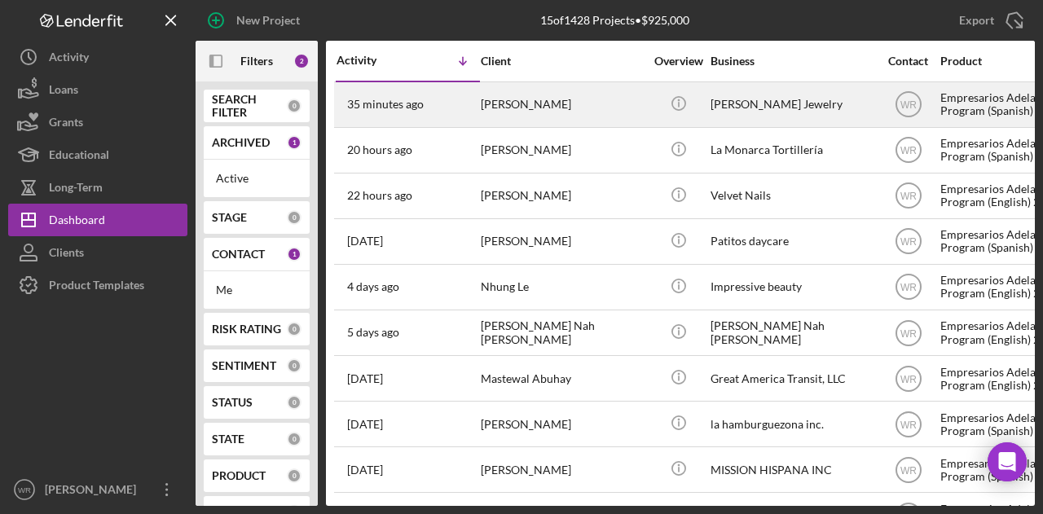
click at [474, 107] on div "35 minutes ago [PERSON_NAME]" at bounding box center [408, 104] width 143 height 43
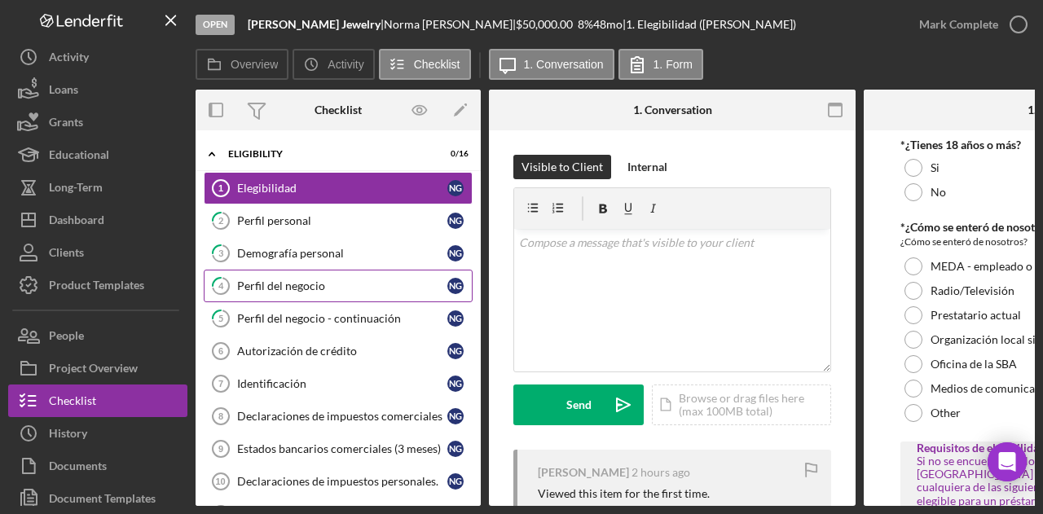
click at [390, 290] on div "Perfil del negocio" at bounding box center [342, 286] width 210 height 13
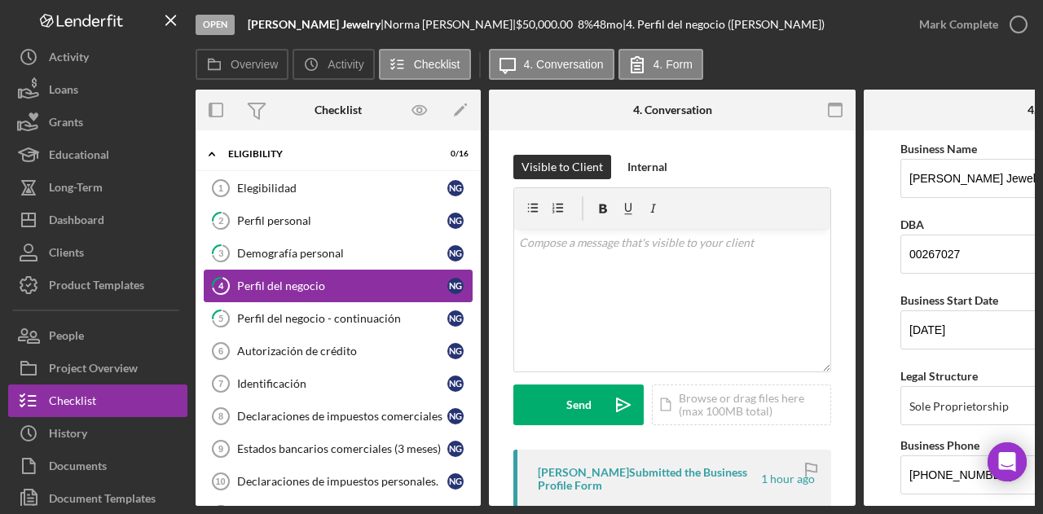
click at [390, 290] on div "Perfil del negocio" at bounding box center [342, 286] width 210 height 13
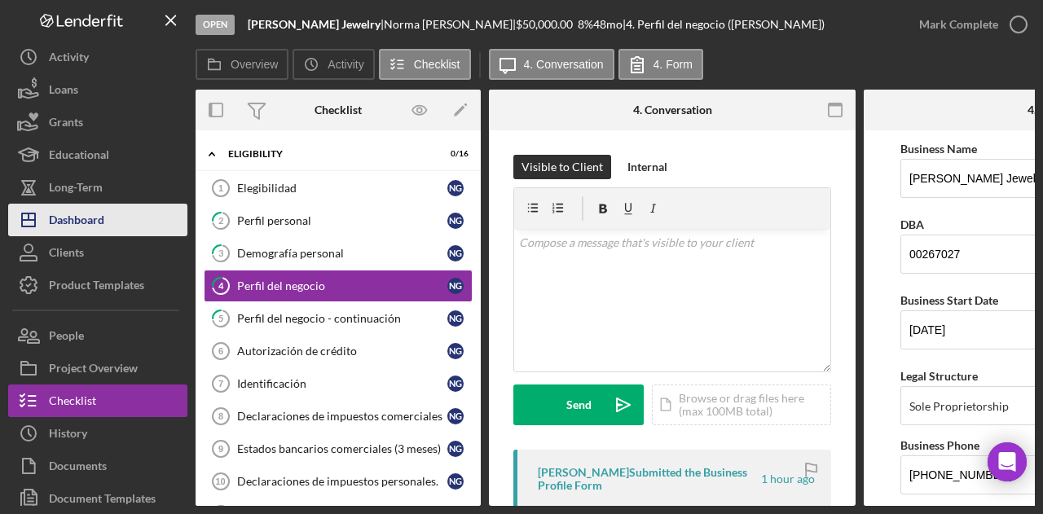
click at [135, 229] on button "Icon/Dashboard Dashboard" at bounding box center [97, 220] width 179 height 33
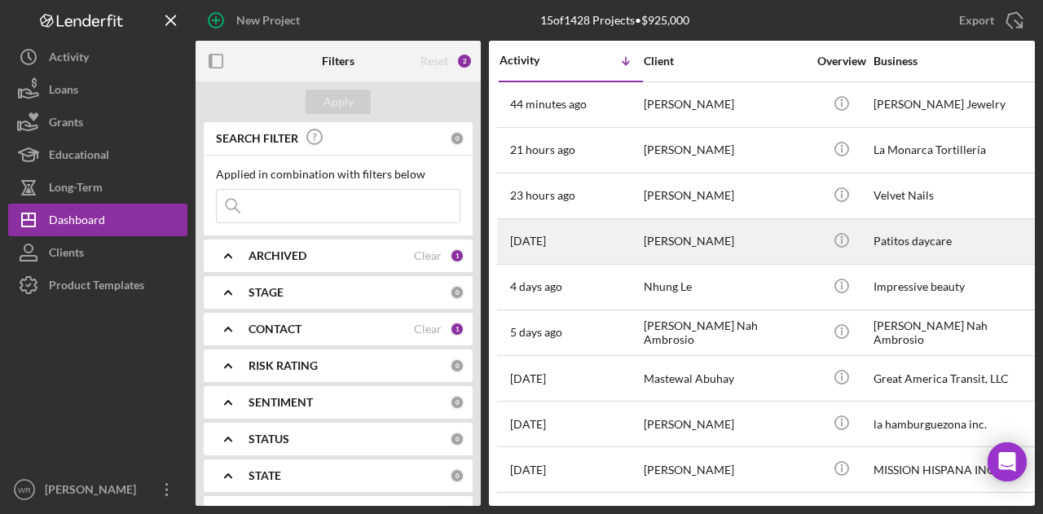
click at [646, 237] on div "[PERSON_NAME]" at bounding box center [725, 241] width 163 height 43
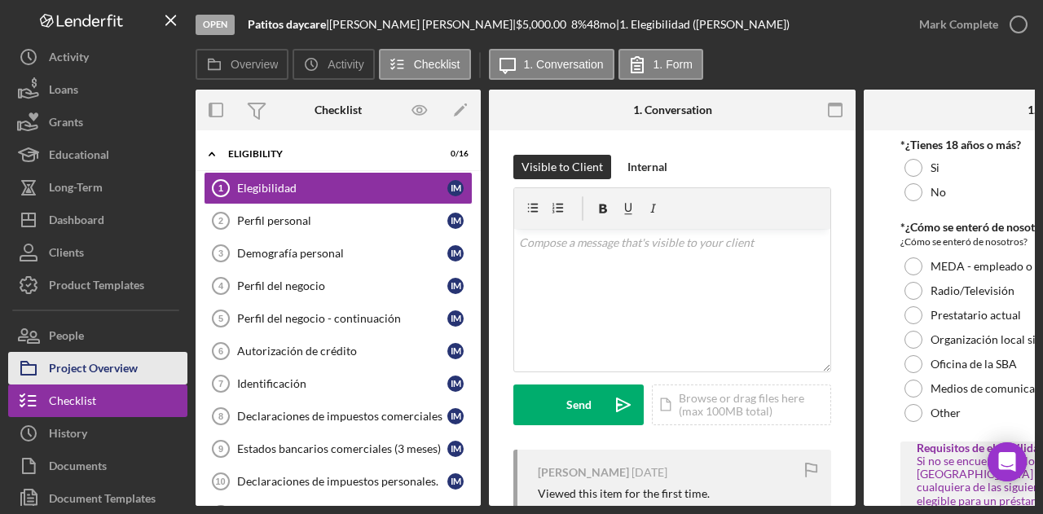
click at [58, 376] on div "Project Overview" at bounding box center [93, 370] width 89 height 37
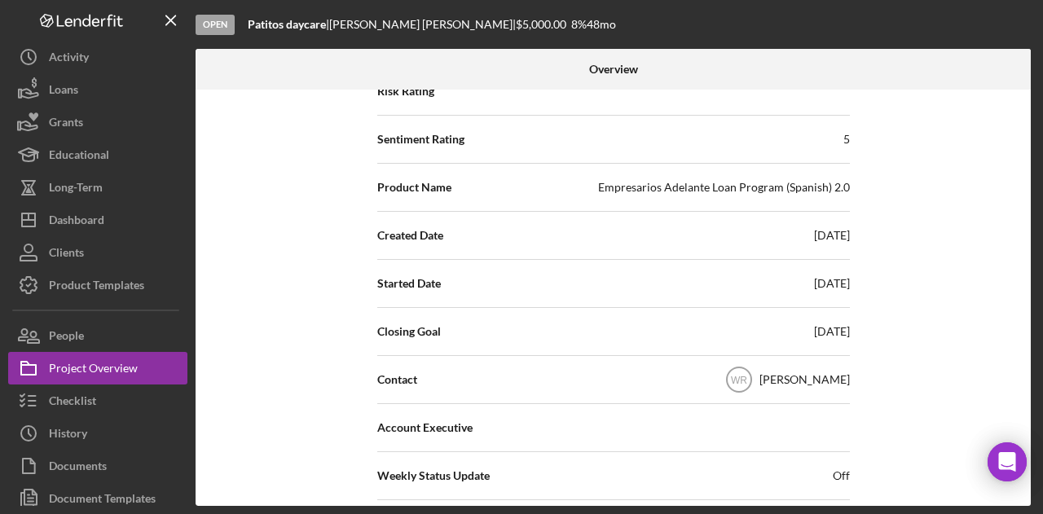
scroll to position [245, 0]
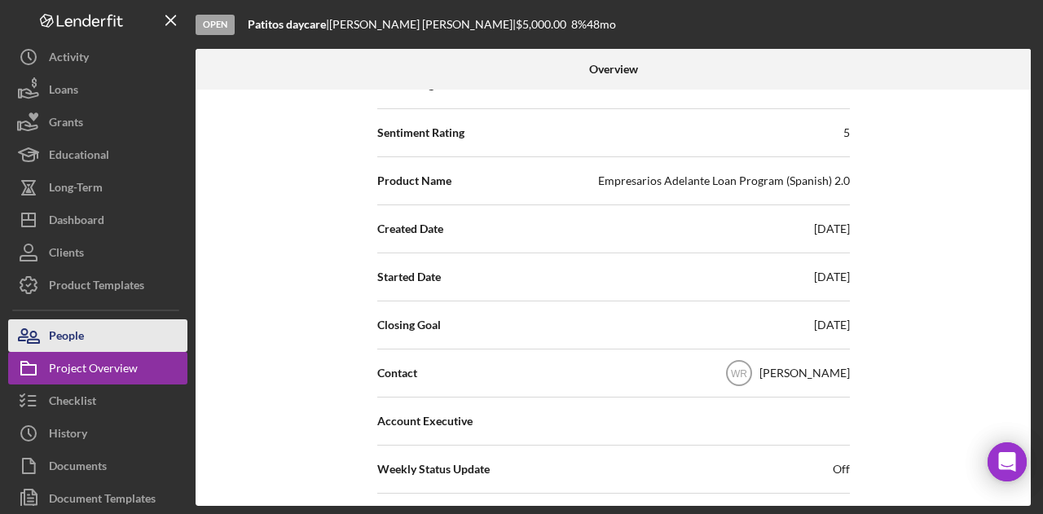
click at [147, 344] on button "People" at bounding box center [97, 336] width 179 height 33
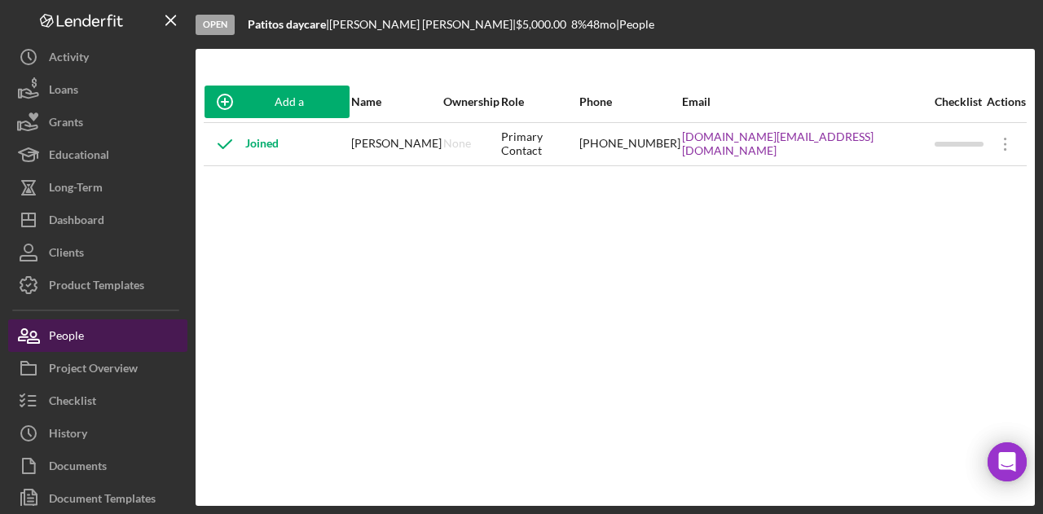
click at [113, 345] on button "People" at bounding box center [97, 336] width 179 height 33
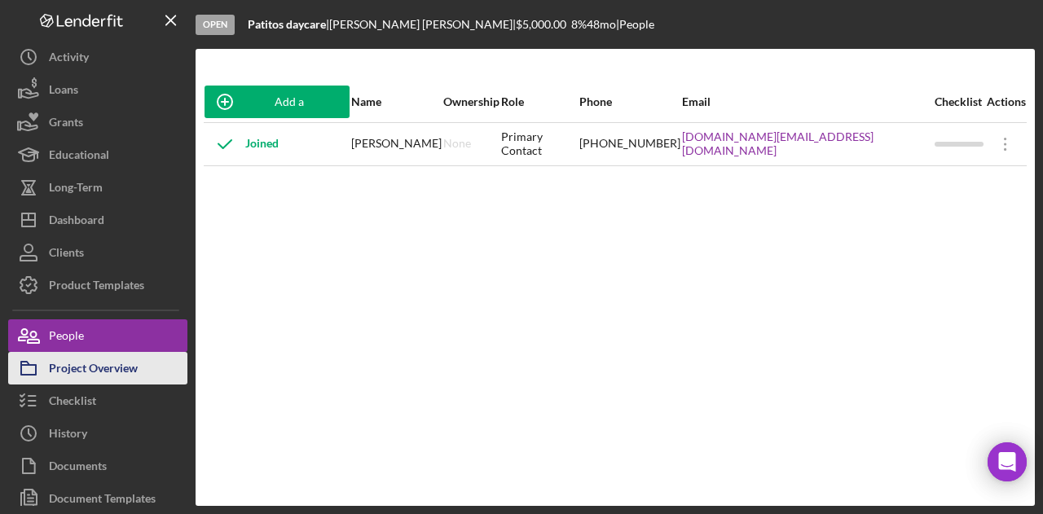
click at [116, 381] on div "Project Overview" at bounding box center [93, 370] width 89 height 37
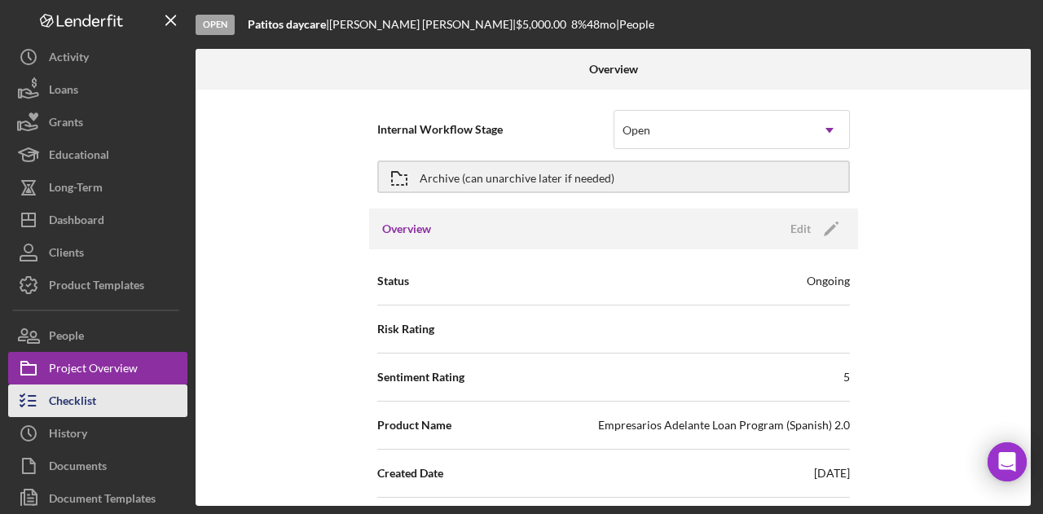
click at [111, 395] on button "Checklist" at bounding box center [97, 401] width 179 height 33
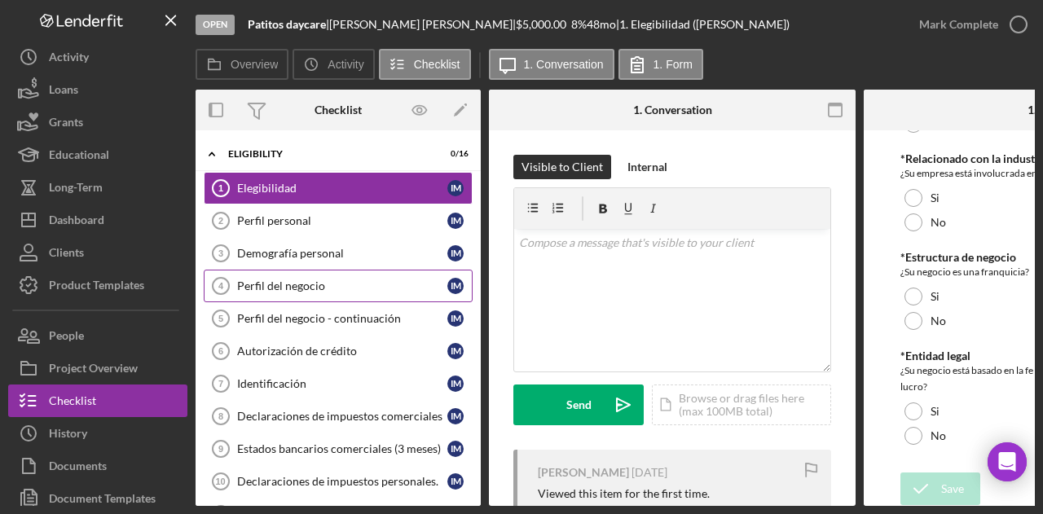
scroll to position [163, 0]
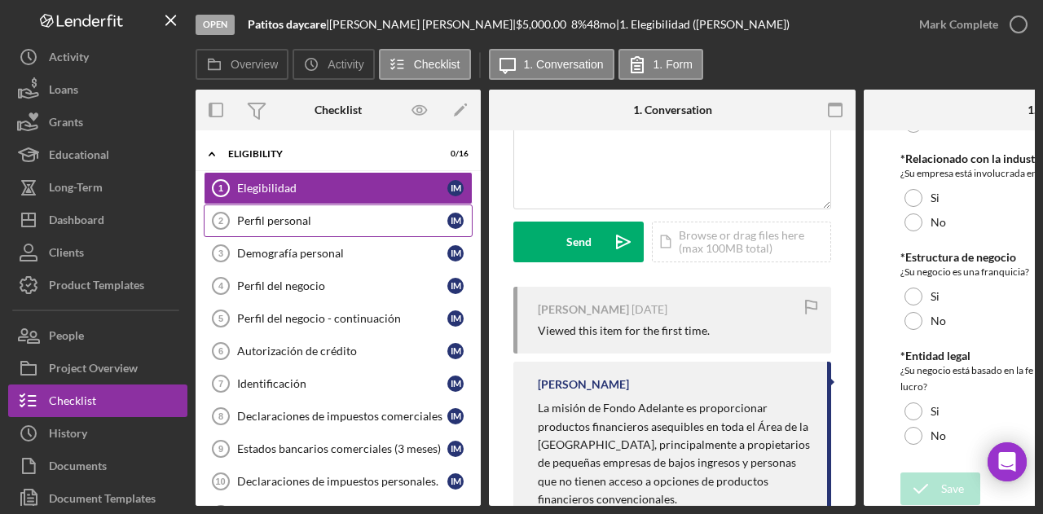
click at [297, 226] on div "Perfil personal" at bounding box center [342, 220] width 210 height 13
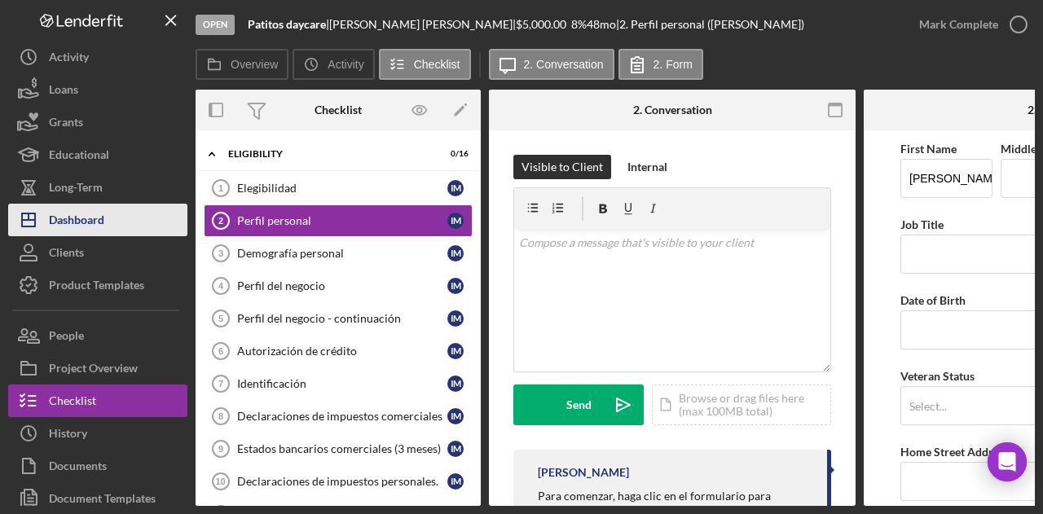
click at [72, 213] on div "Dashboard" at bounding box center [76, 222] width 55 height 37
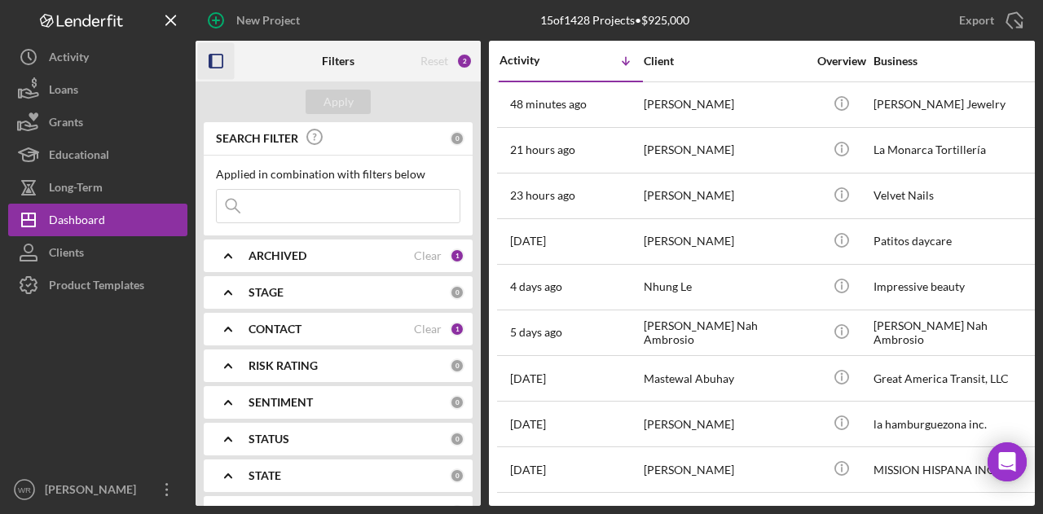
click at [222, 55] on icon "button" at bounding box center [216, 61] width 37 height 37
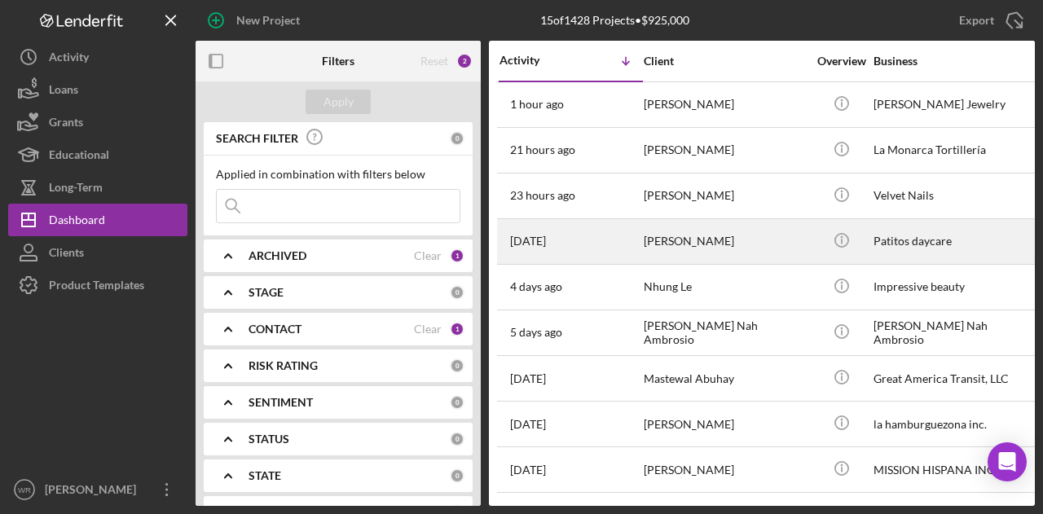
click at [638, 254] on div "[DATE] [PERSON_NAME]" at bounding box center [571, 241] width 143 height 43
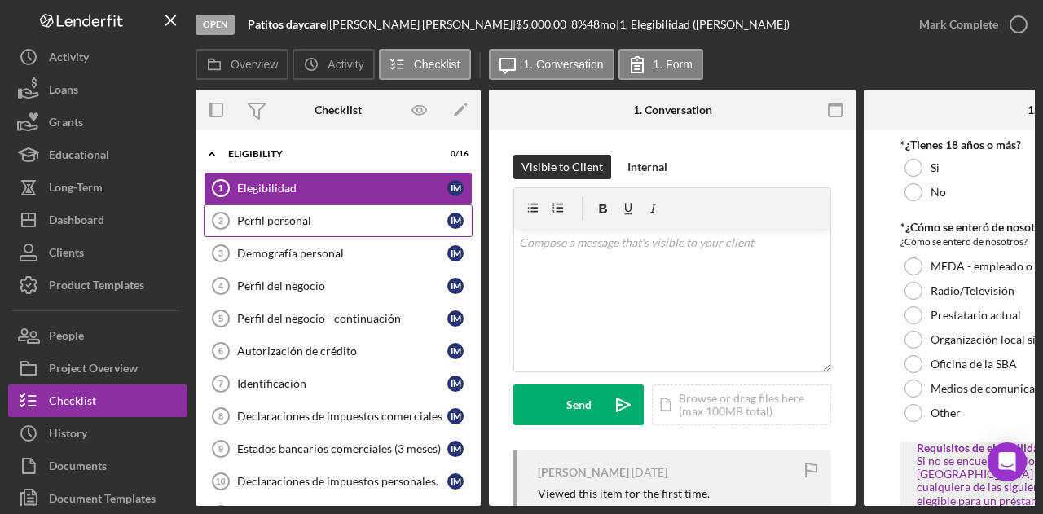
click at [347, 222] on div "Perfil personal" at bounding box center [342, 220] width 210 height 13
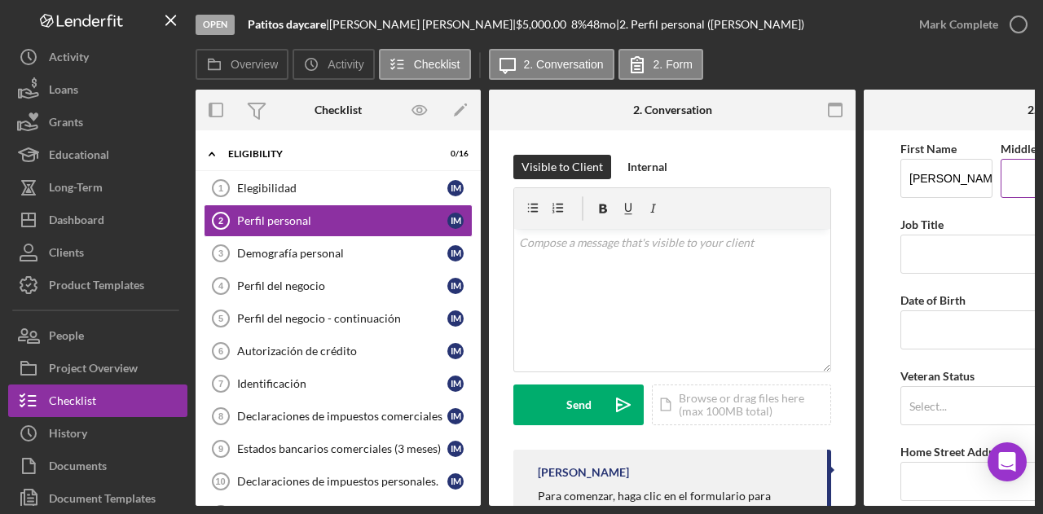
click at [1006, 180] on input "Middle Name" at bounding box center [1047, 178] width 92 height 39
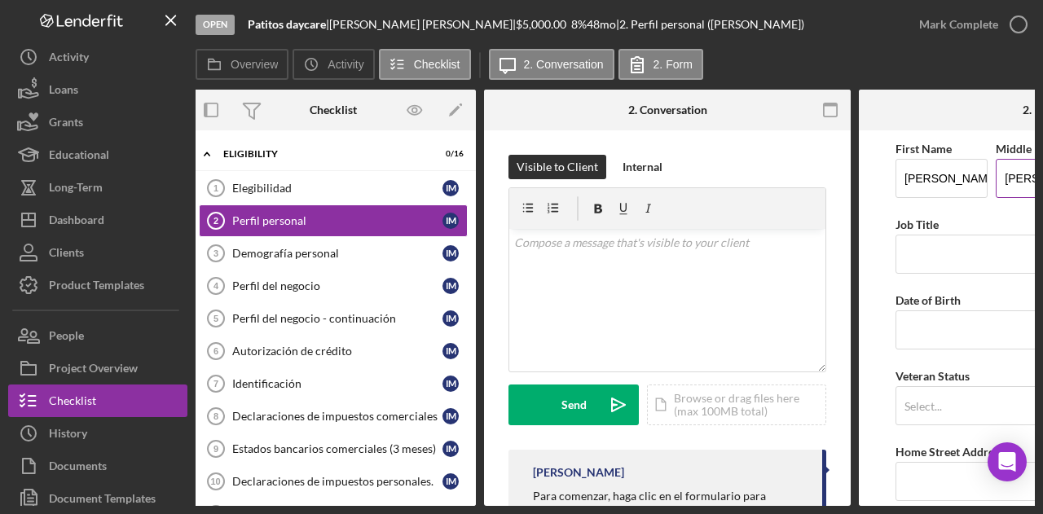
scroll to position [0, 11]
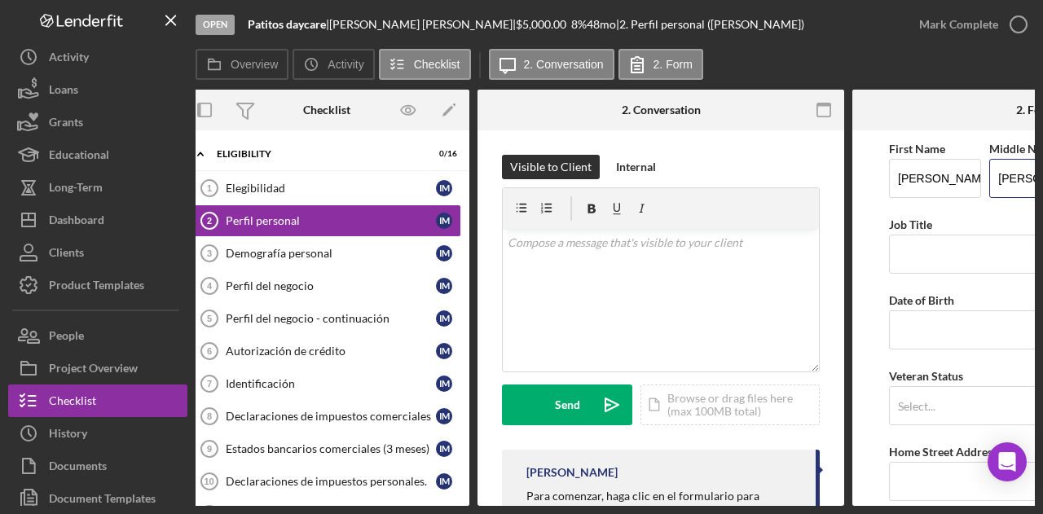
type input "[PERSON_NAME]"
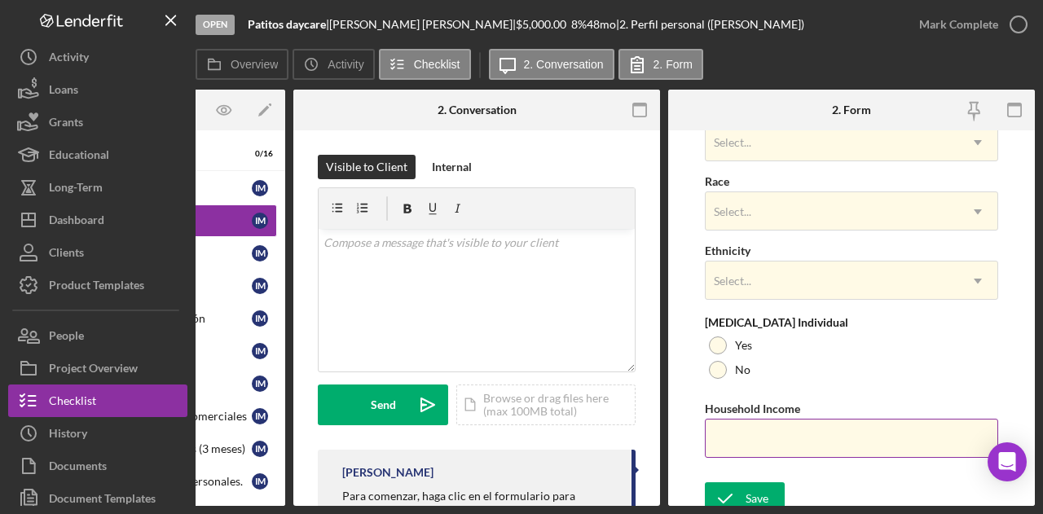
scroll to position [712, 0]
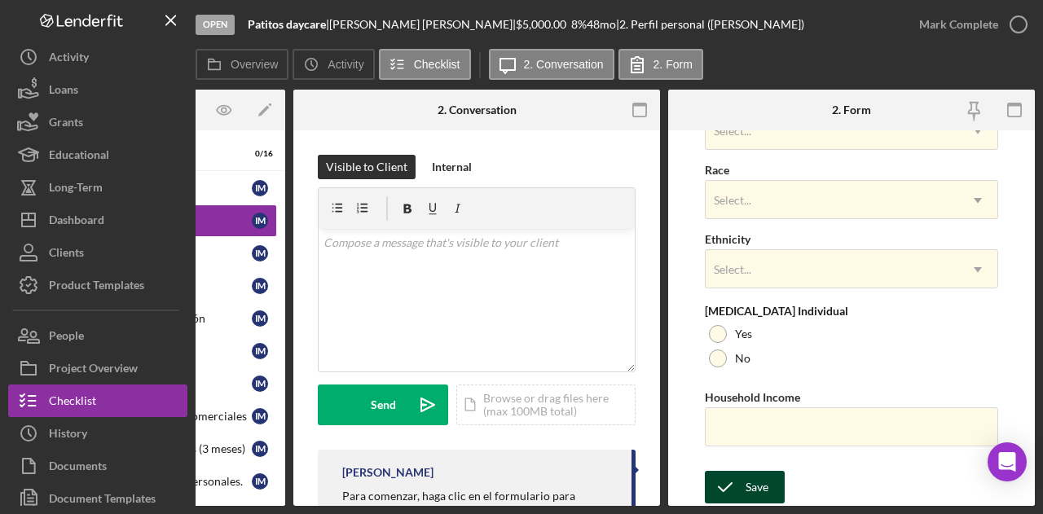
click at [756, 489] on div "Save" at bounding box center [757, 487] width 23 height 33
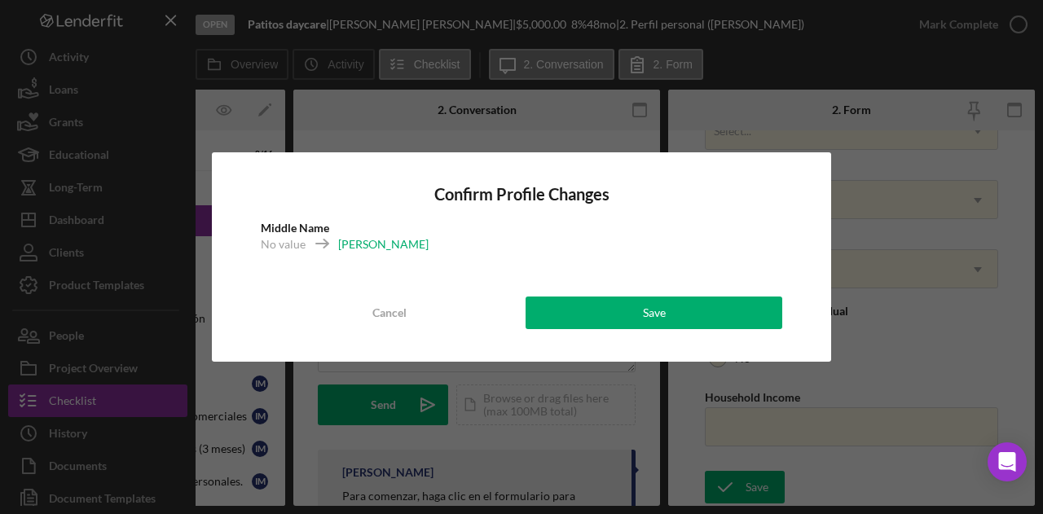
click at [680, 290] on div "Confirm Profile Changes Middle Name No value [PERSON_NAME] Save" at bounding box center [522, 256] width 620 height 209
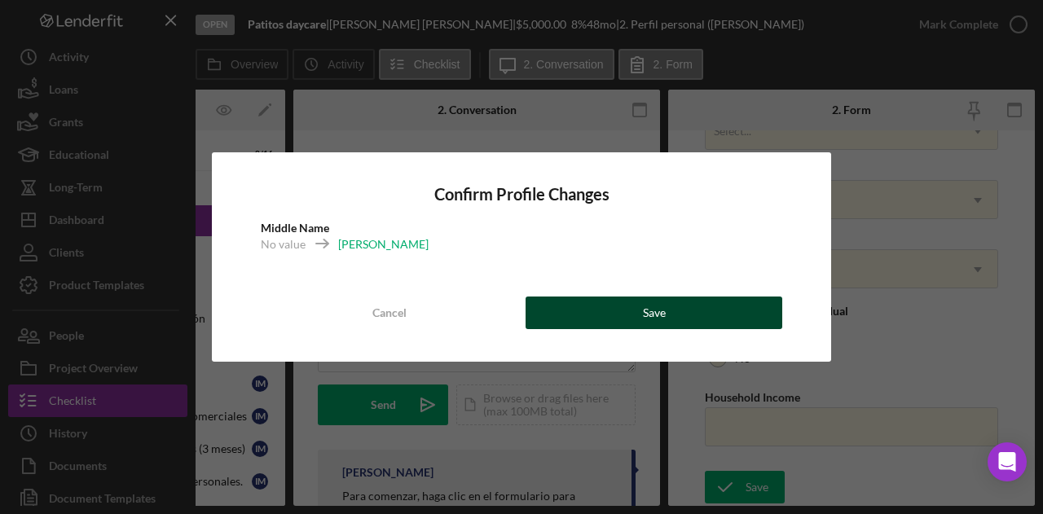
click at [673, 305] on button "Save" at bounding box center [654, 313] width 257 height 33
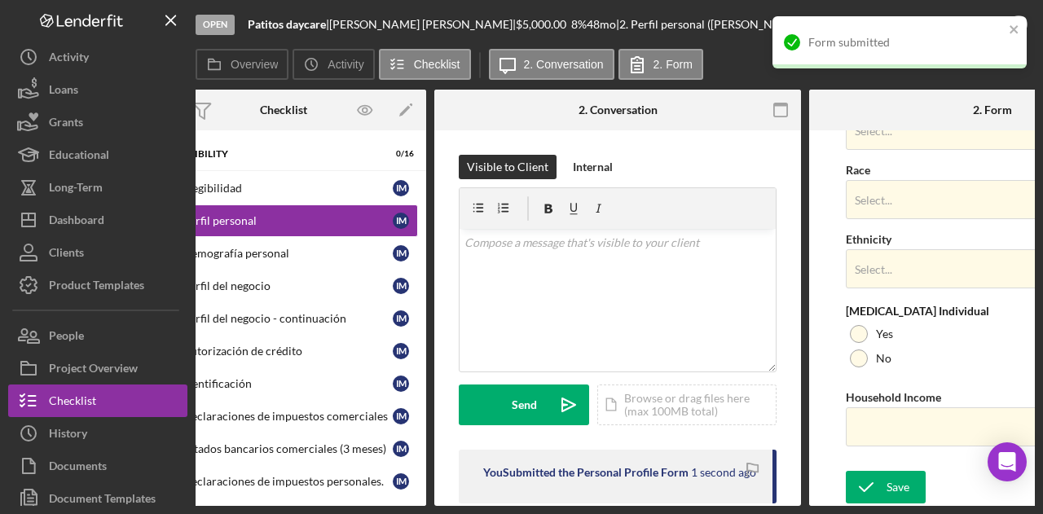
scroll to position [0, 0]
